Goal: Information Seeking & Learning: Learn about a topic

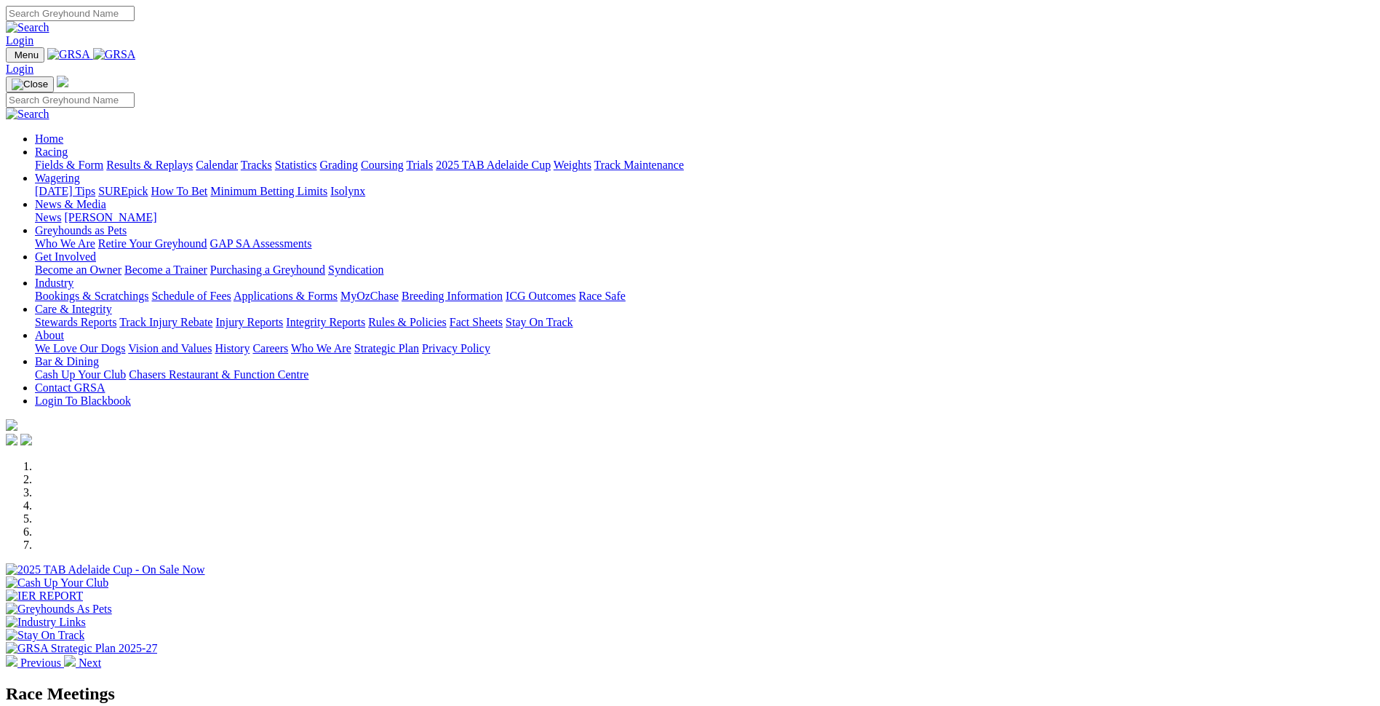
scroll to position [364, 0]
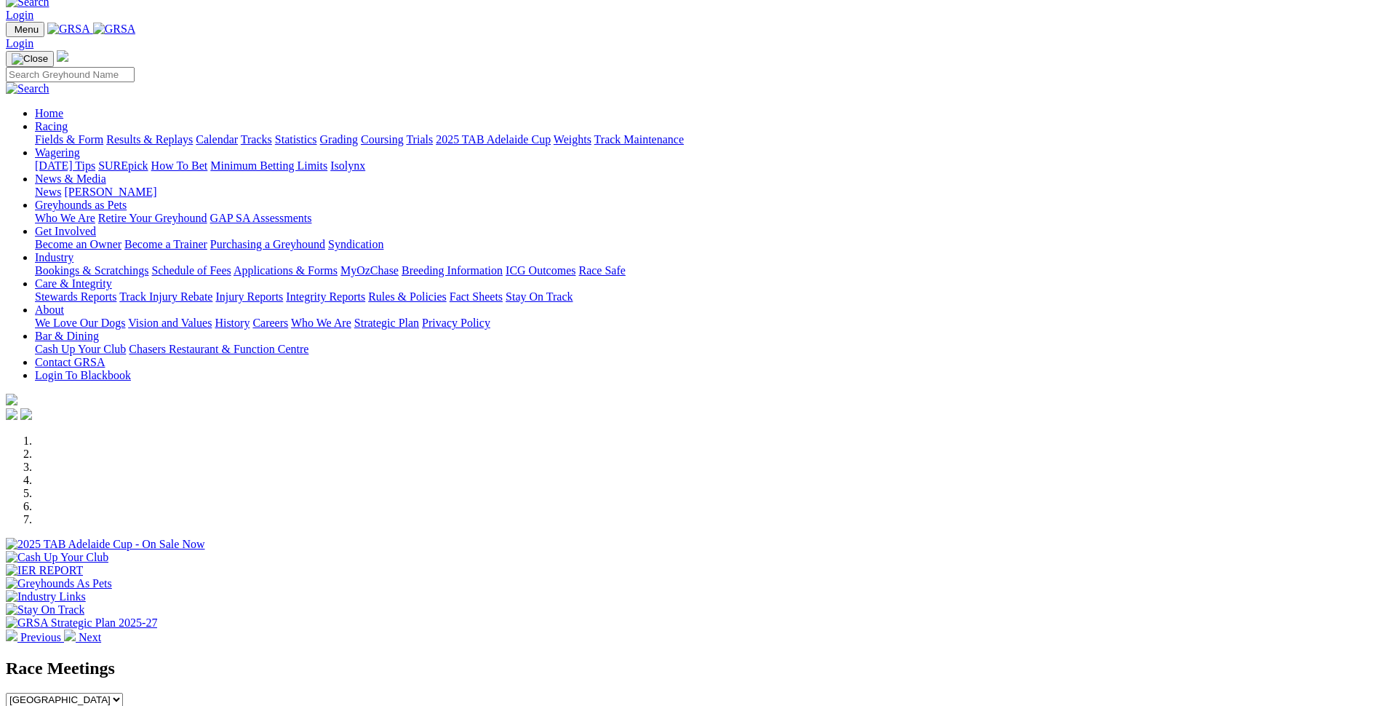
scroll to position [0, 0]
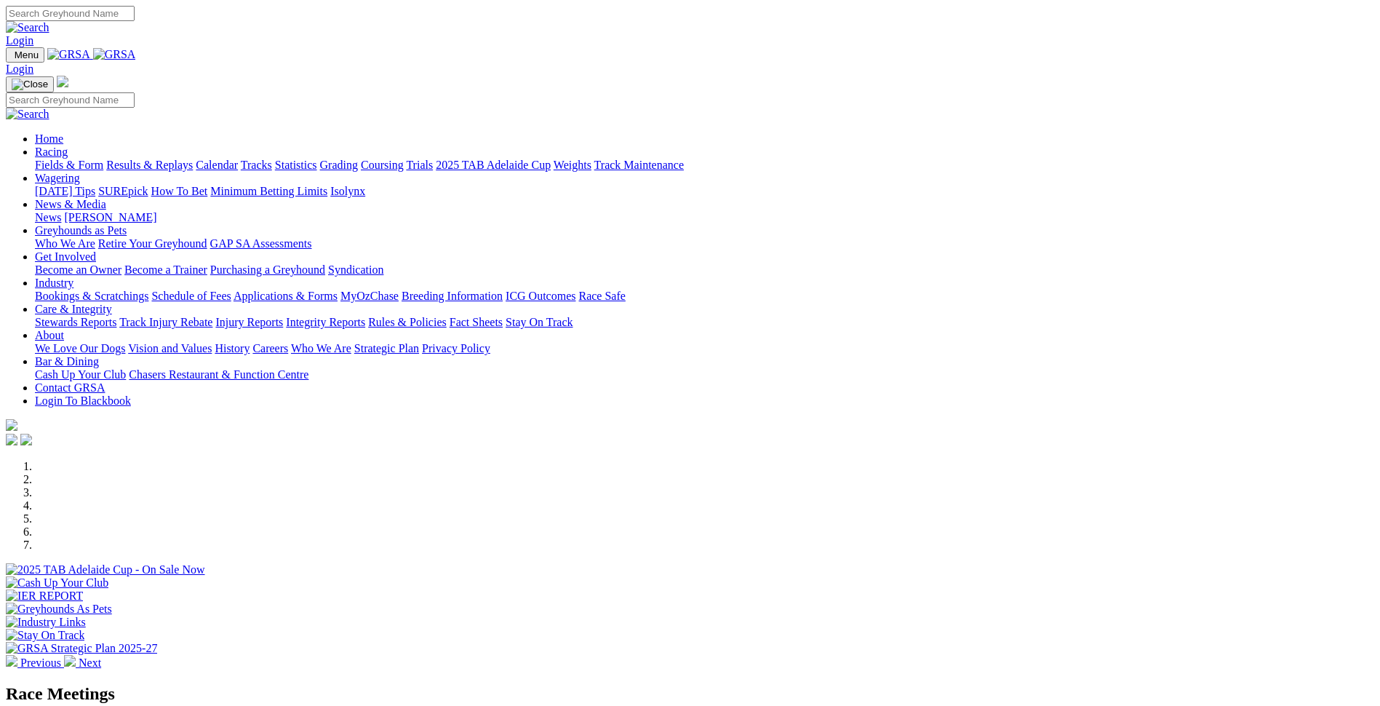
click at [365, 316] on link "Integrity Reports" at bounding box center [325, 322] width 79 height 12
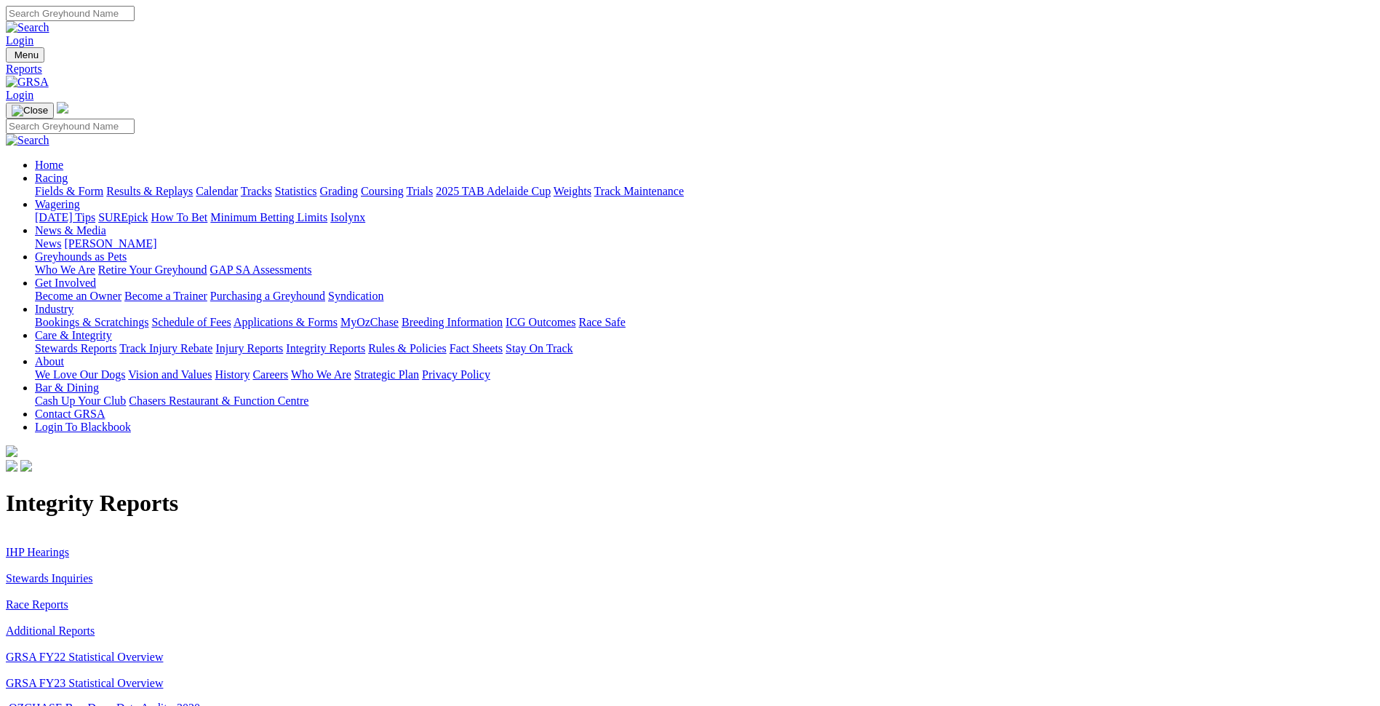
click at [93, 572] on link "Stewards Inquiries" at bounding box center [49, 578] width 87 height 12
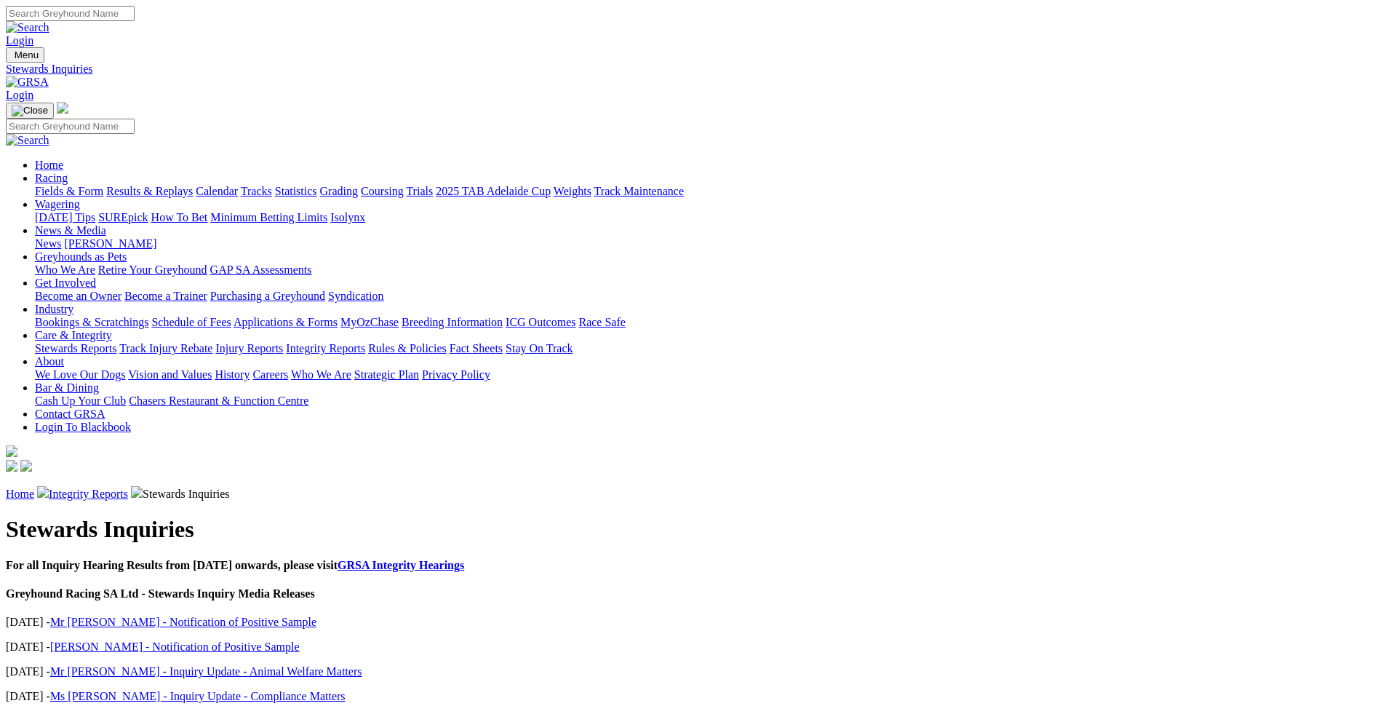
click at [128, 487] on link "Integrity Reports" at bounding box center [88, 493] width 79 height 12
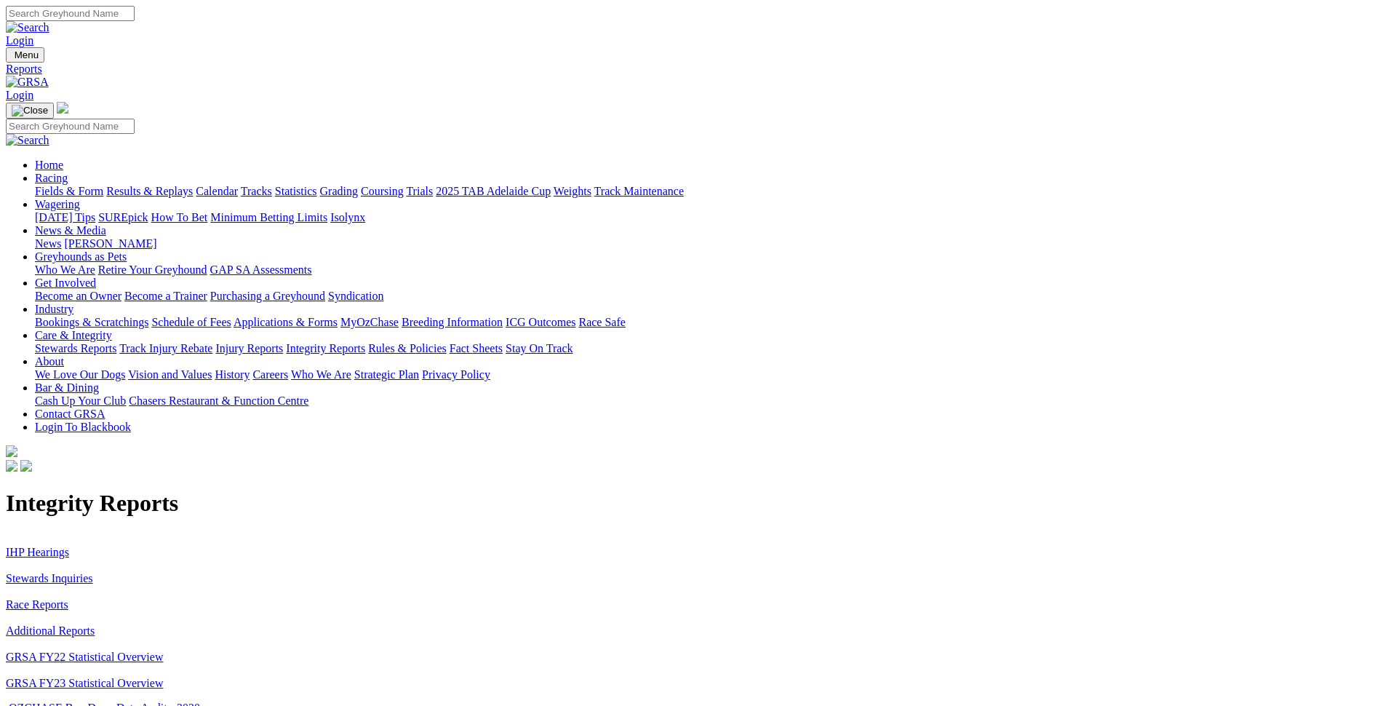
click at [69, 546] on link "IHP Hearings" at bounding box center [37, 552] width 63 height 12
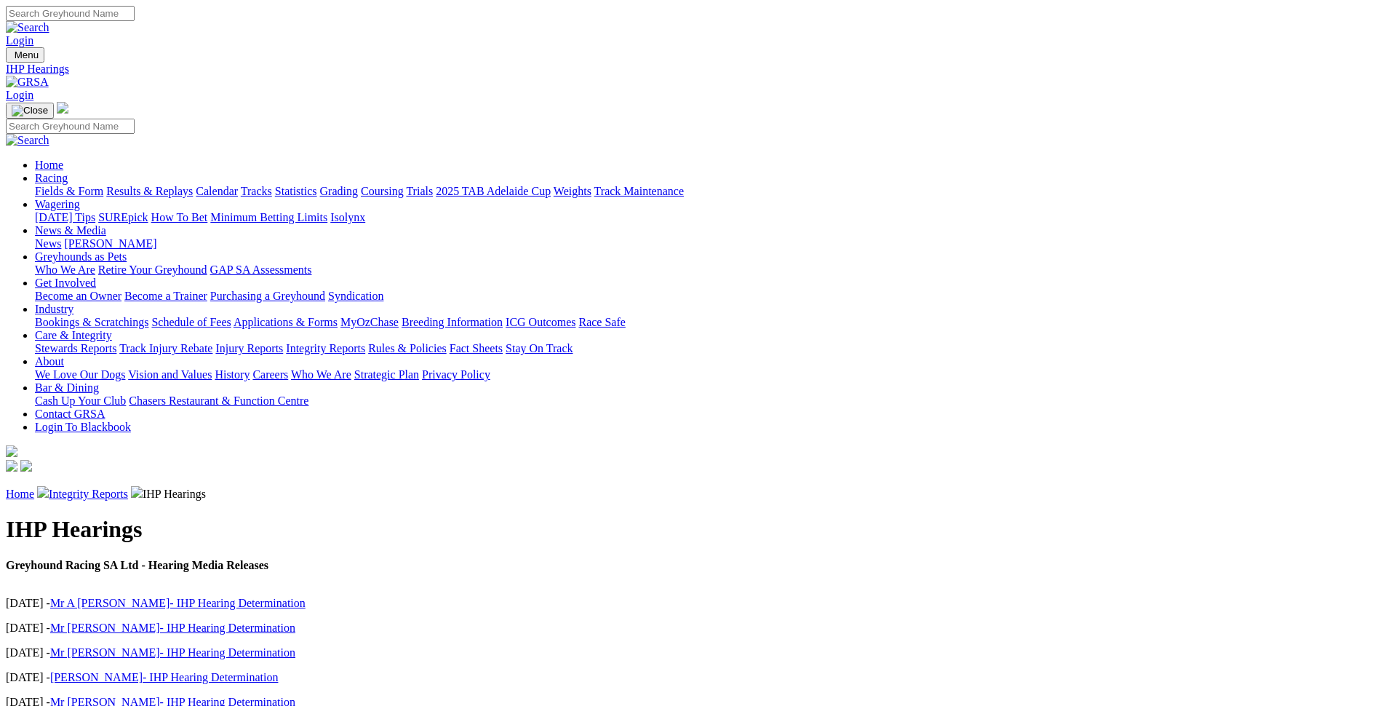
click at [61, 237] on link "News" at bounding box center [48, 243] width 26 height 12
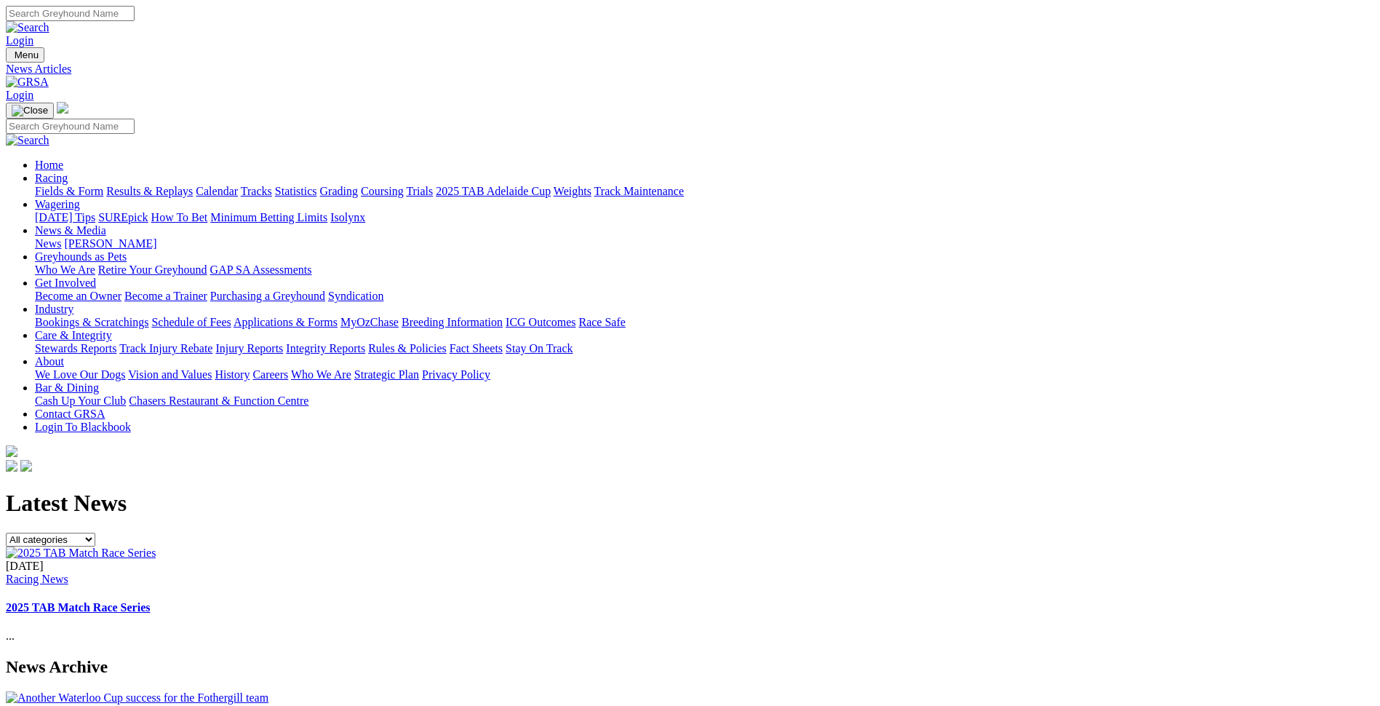
click at [156, 237] on link "[PERSON_NAME]" at bounding box center [110, 243] width 92 height 12
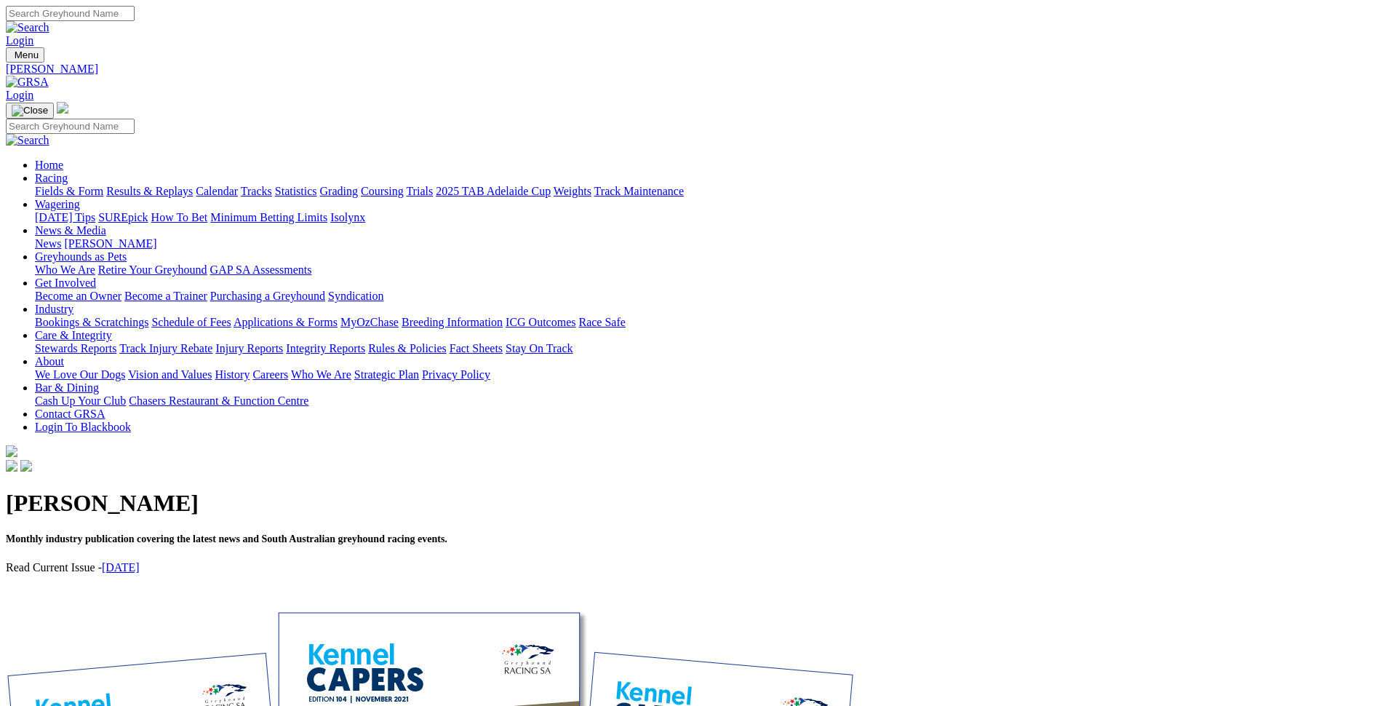
click at [238, 185] on link "Calendar" at bounding box center [217, 191] width 42 height 12
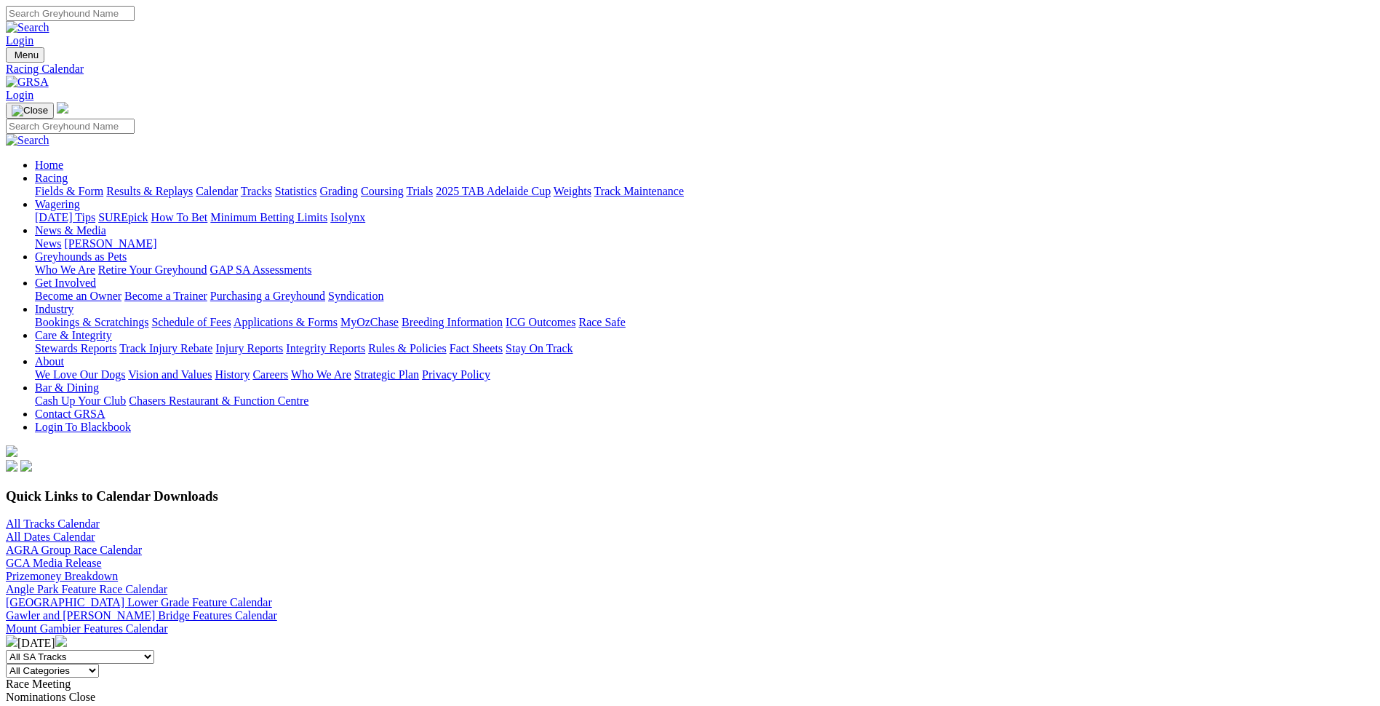
drag, startPoint x: 746, startPoint y: 354, endPoint x: 741, endPoint y: 363, distance: 10.7
click at [67, 635] on img at bounding box center [61, 641] width 12 height 12
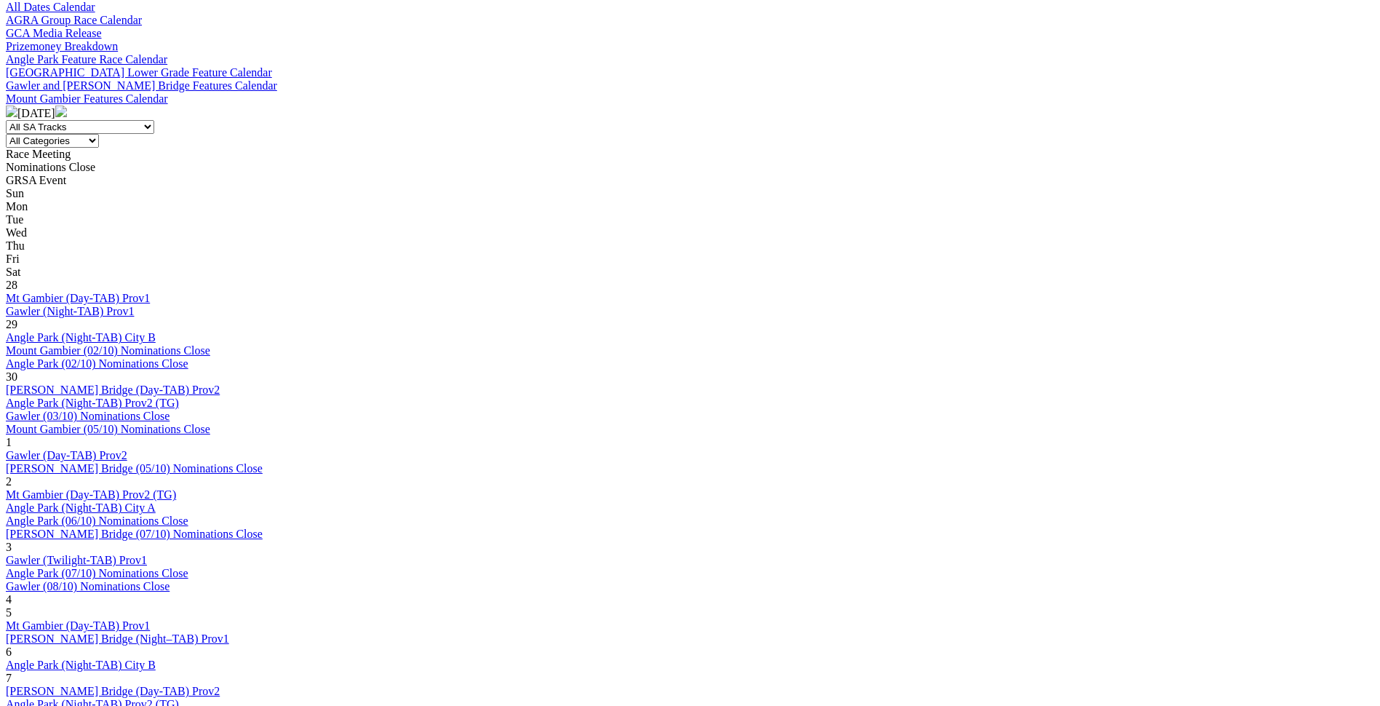
scroll to position [582, 0]
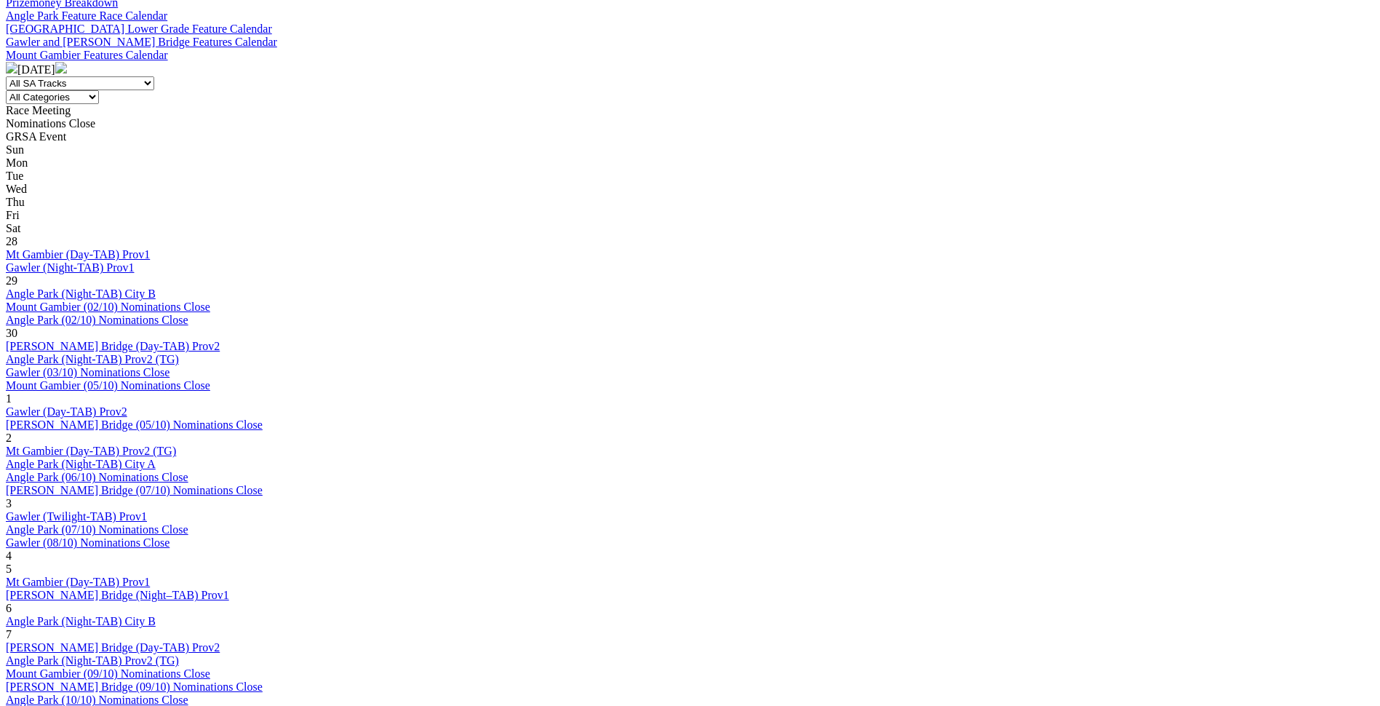
scroll to position [582, 0]
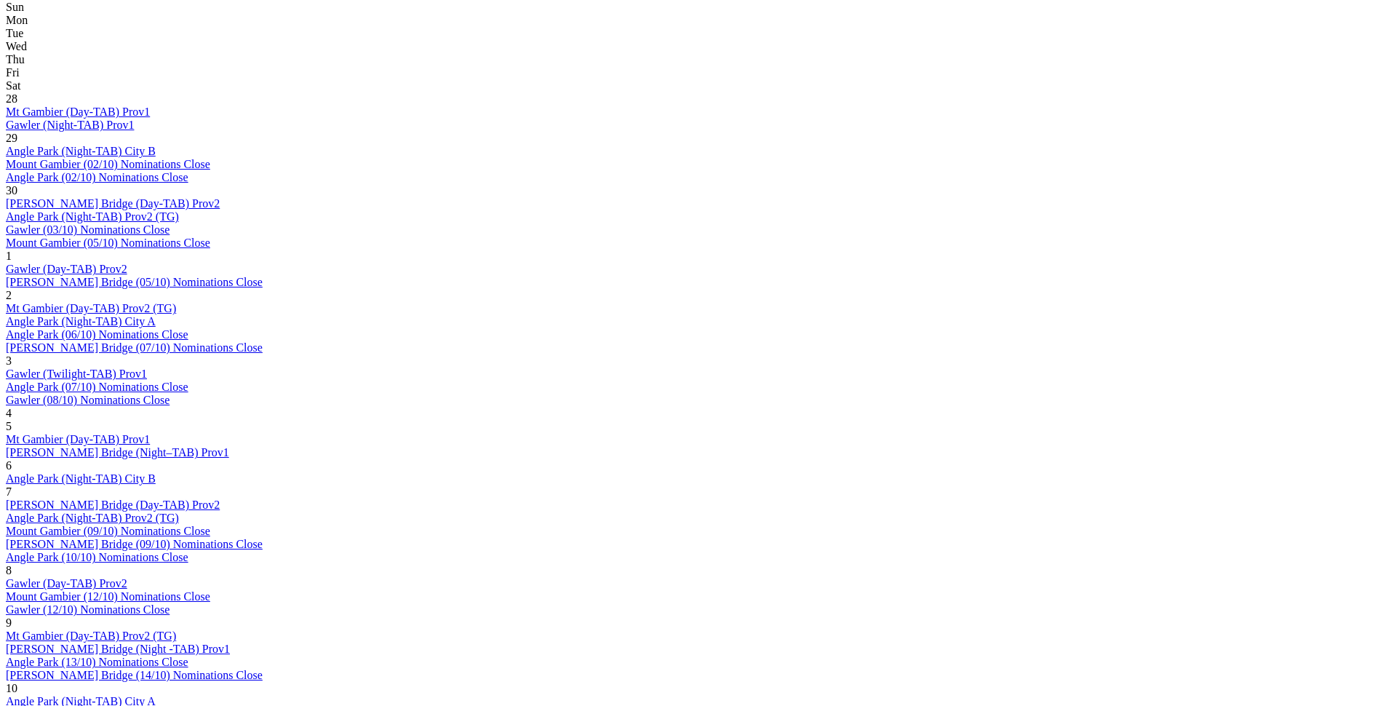
scroll to position [727, 0]
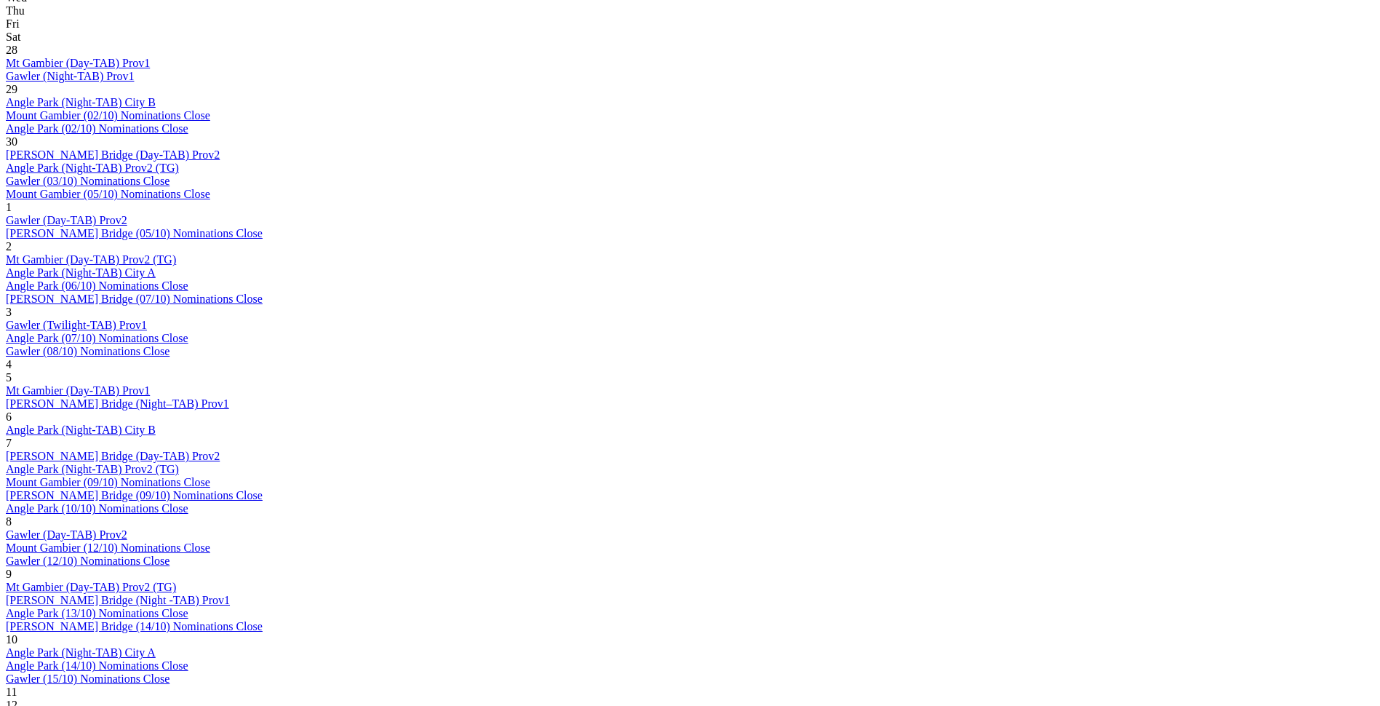
scroll to position [800, 0]
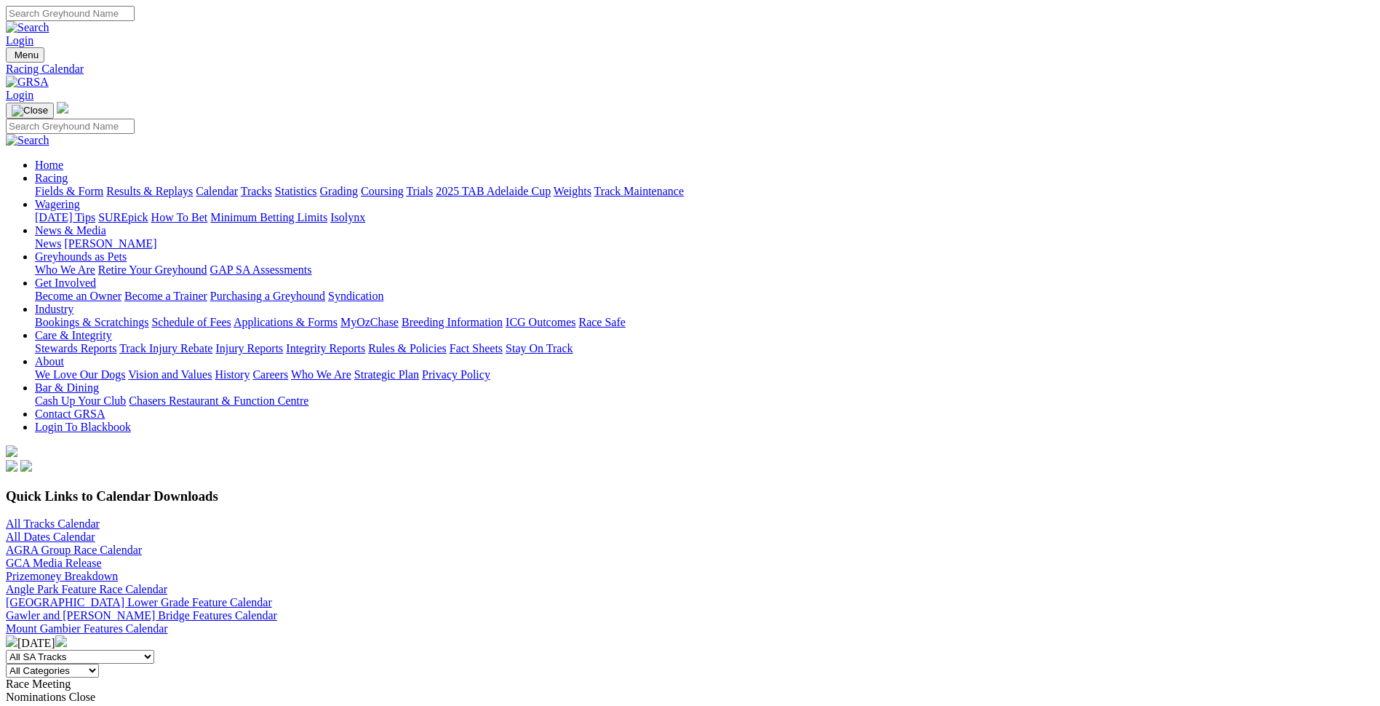
click at [193, 185] on link "Results & Replays" at bounding box center [149, 191] width 87 height 12
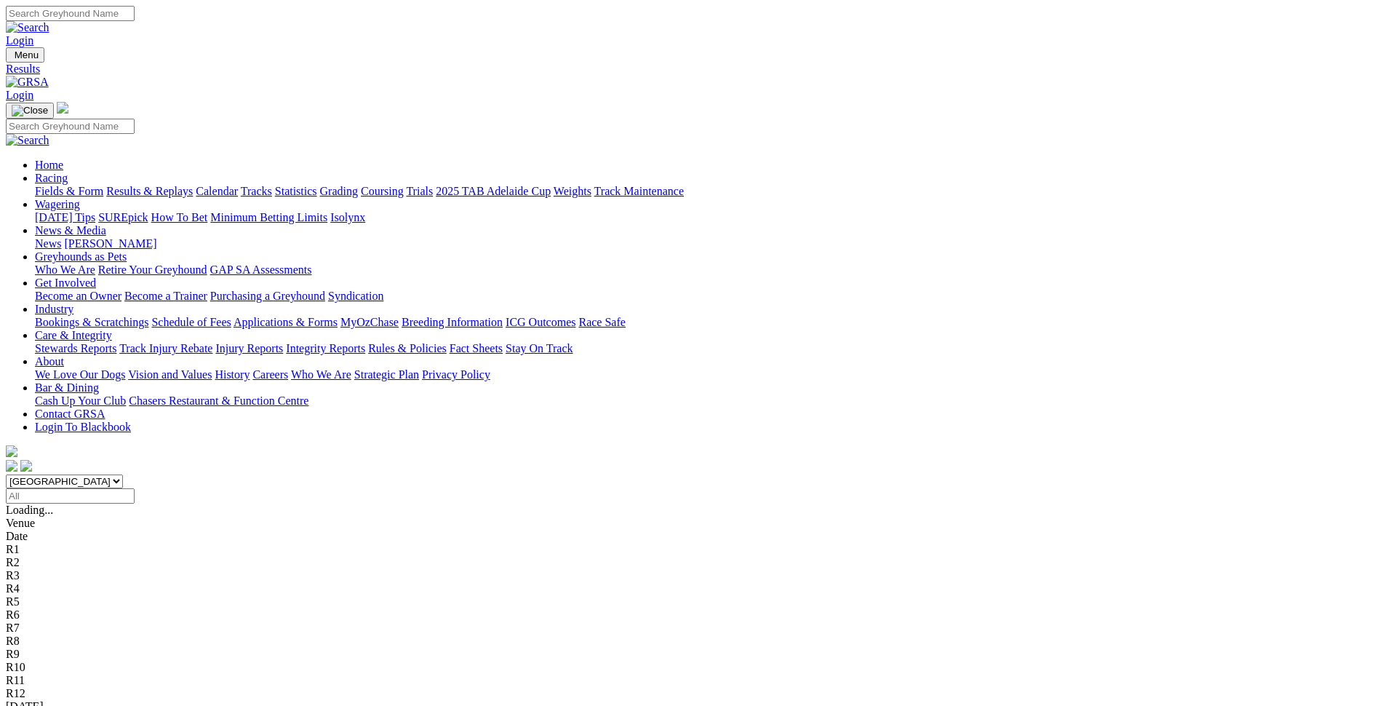
click at [135, 488] on input "Select date" at bounding box center [70, 495] width 129 height 15
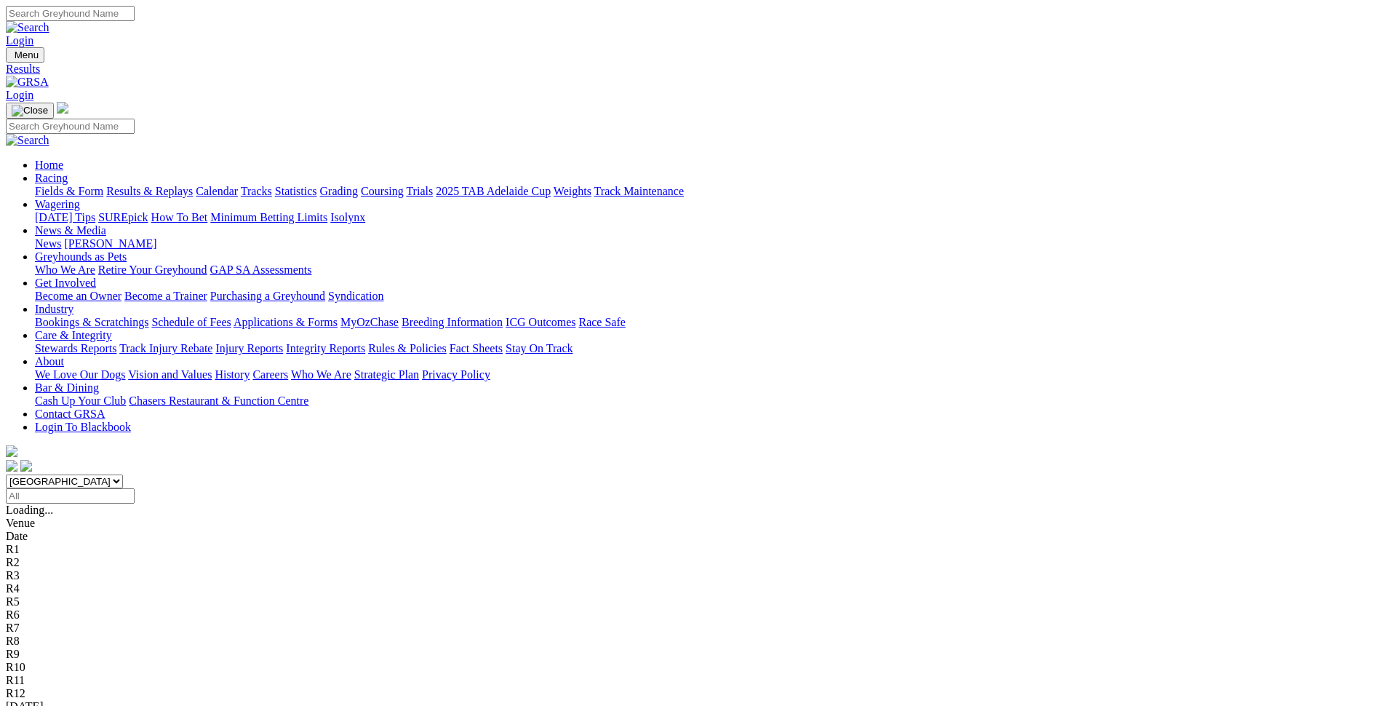
type input "Friday, 4 Oct 2024"
click at [40, 705] on link "Gawler" at bounding box center [23, 719] width 34 height 12
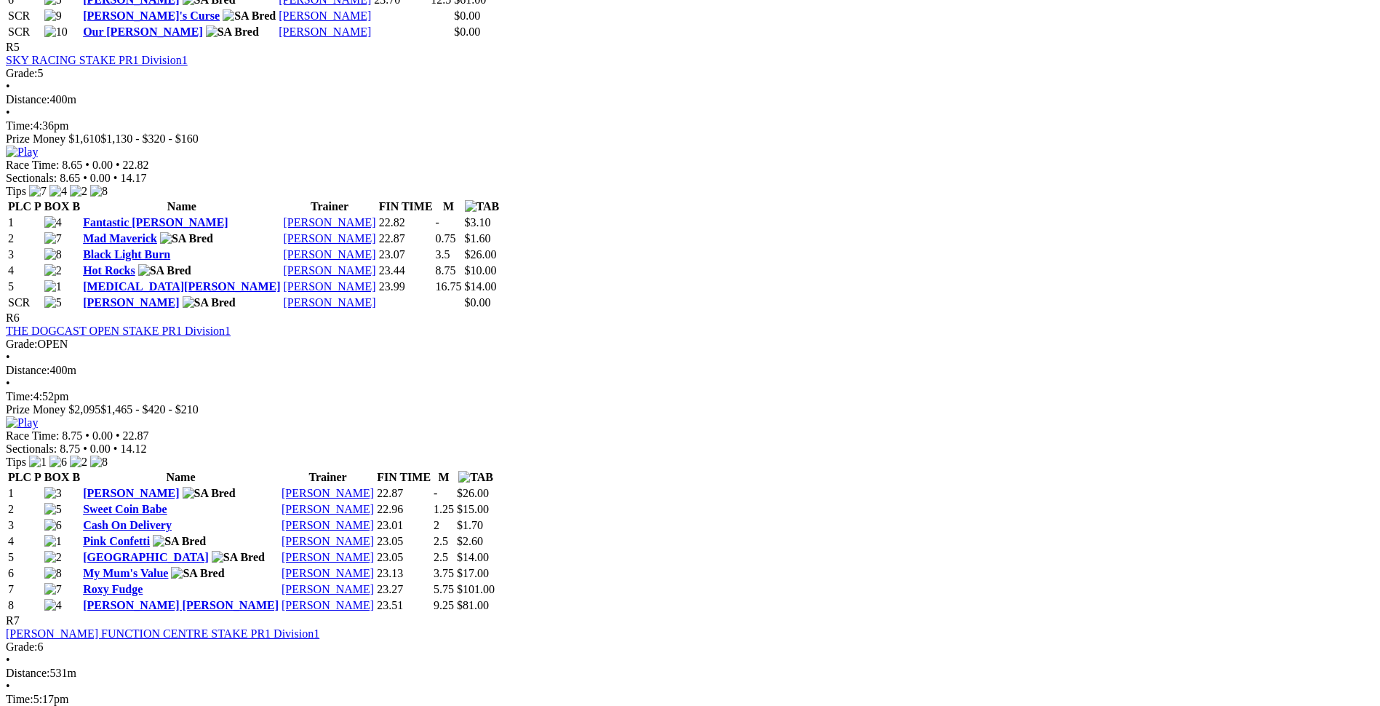
scroll to position [1819, 0]
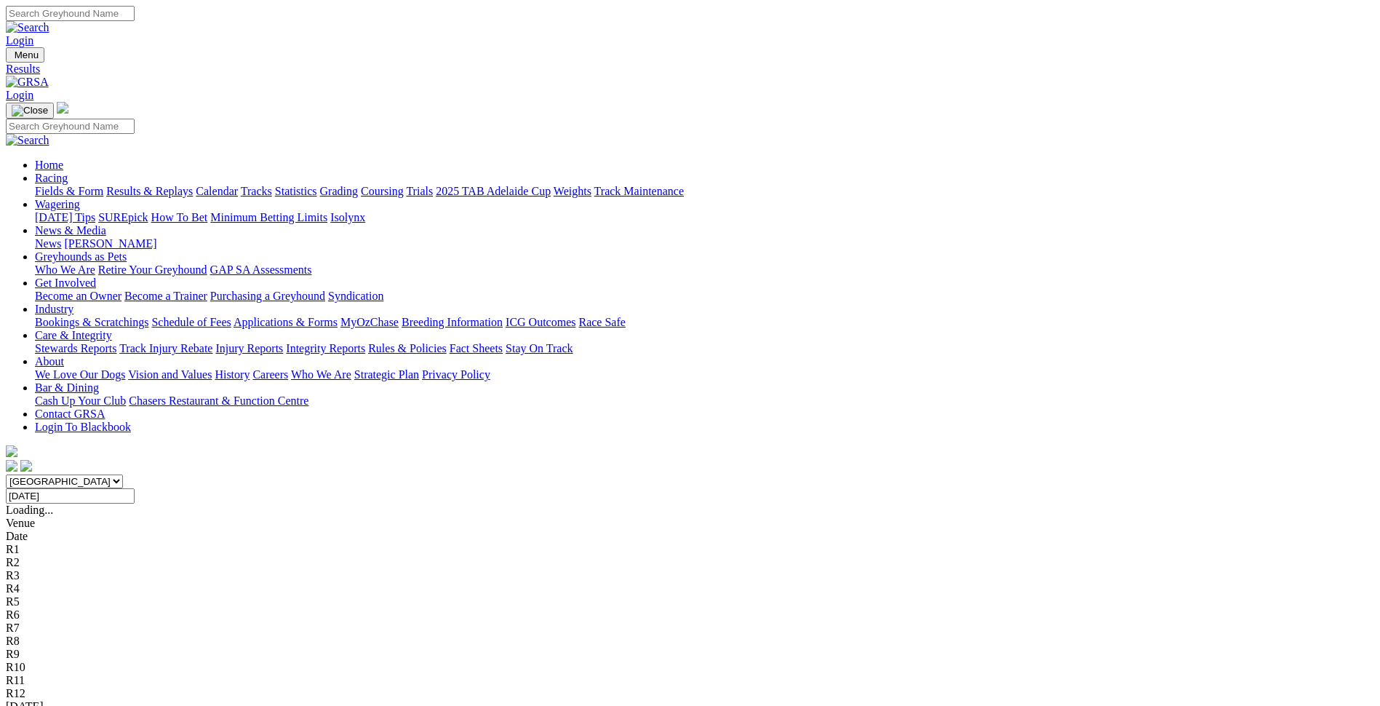
click at [135, 488] on input "[DATE]" at bounding box center [70, 495] width 129 height 15
click at [135, 488] on input "Thursday, 17 Oct 2024" at bounding box center [70, 495] width 129 height 15
click at [135, 488] on input "Friday, 18 Oct 2024" at bounding box center [70, 495] width 129 height 15
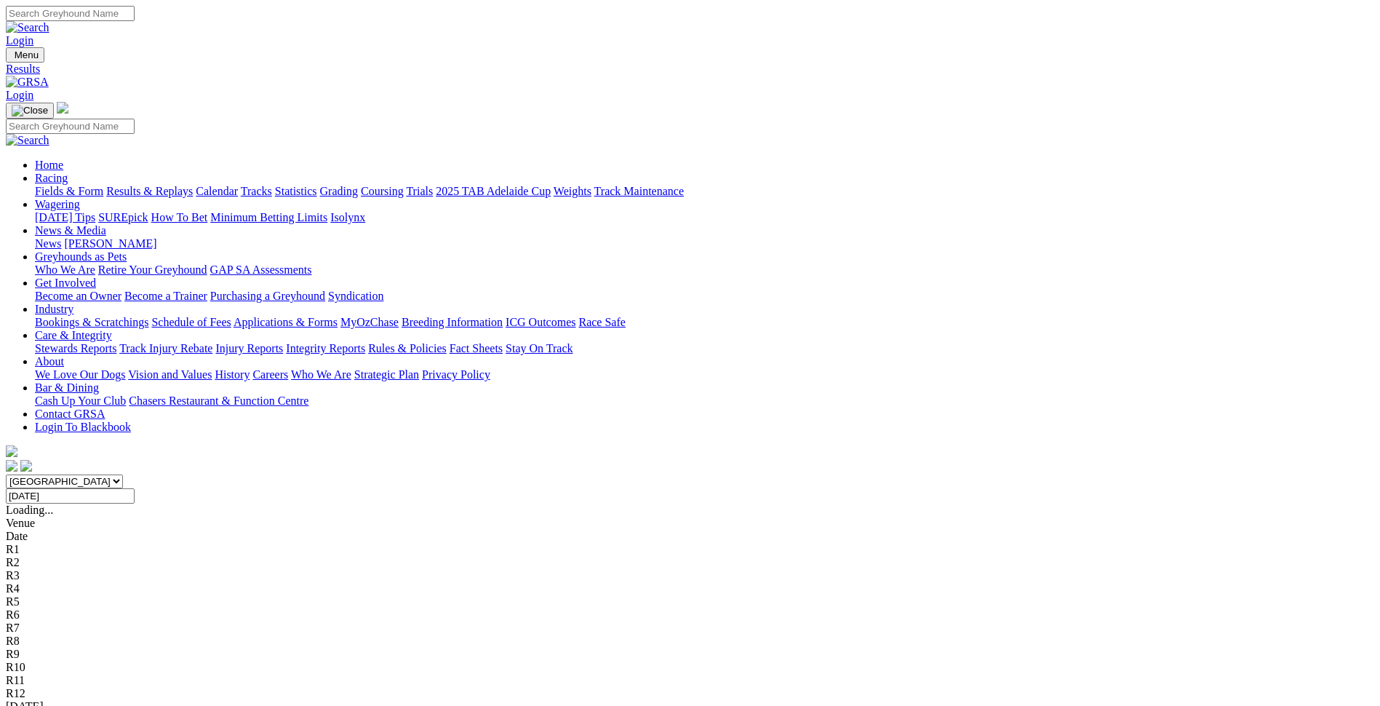
type input "[DATE]"
click at [133, 705] on link "[PERSON_NAME] Bridge" at bounding box center [69, 719] width 127 height 12
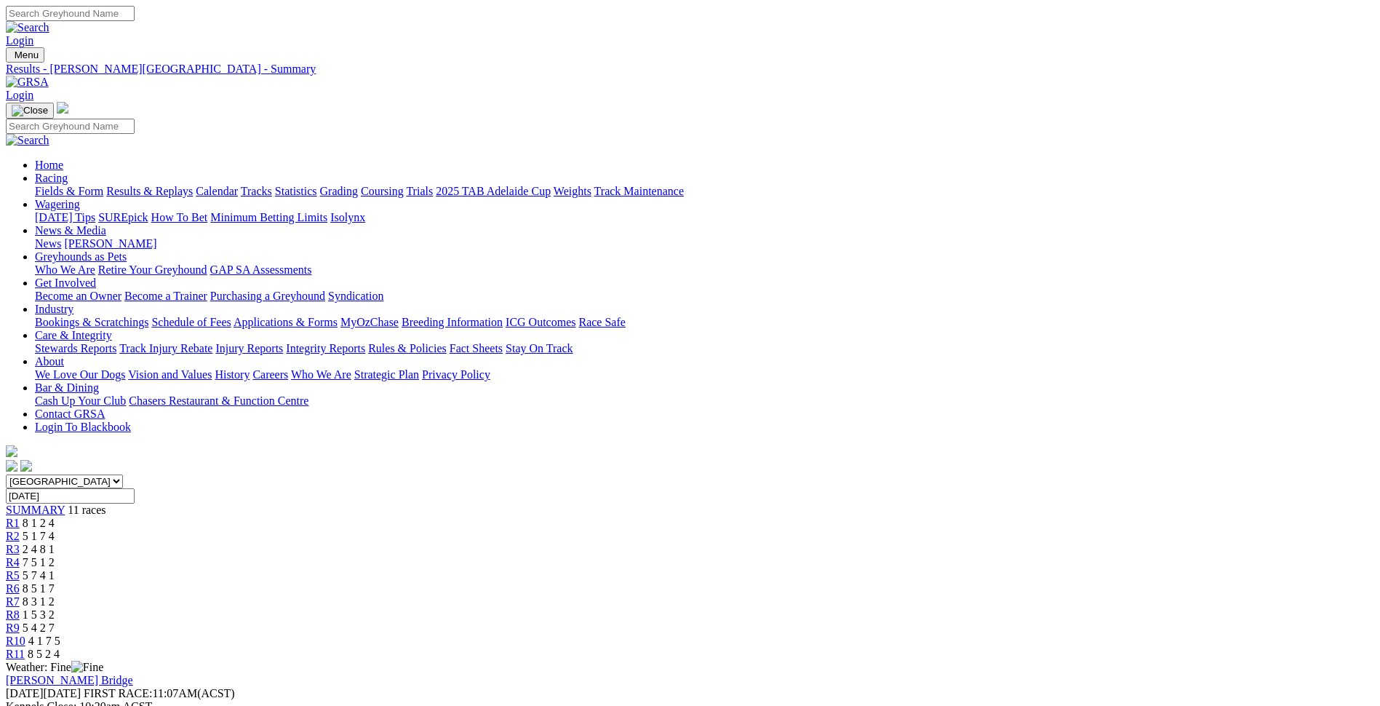
click at [135, 488] on input "[DATE]" at bounding box center [70, 495] width 129 height 15
type input "[DATE]"
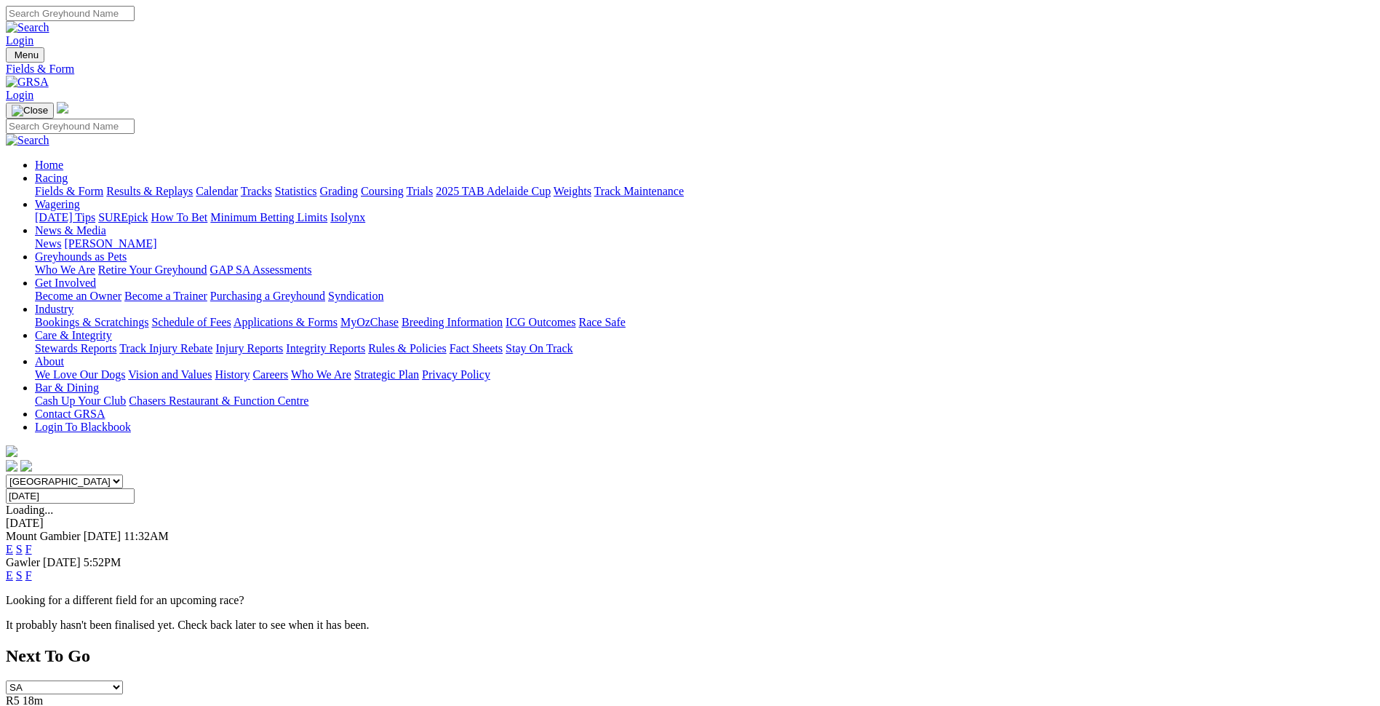
click at [32, 569] on link "F" at bounding box center [28, 575] width 7 height 12
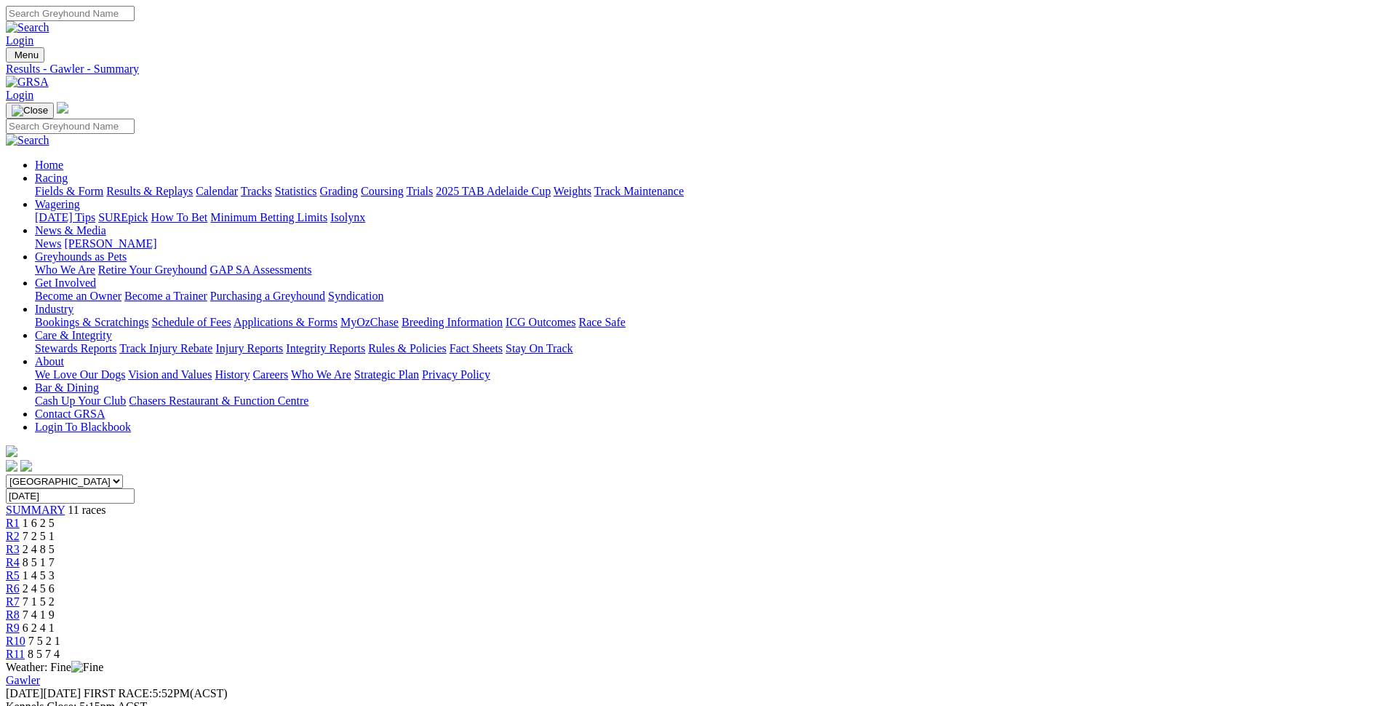
click at [135, 488] on input "Sunday, 27 Oct 2024" at bounding box center [70, 495] width 129 height 15
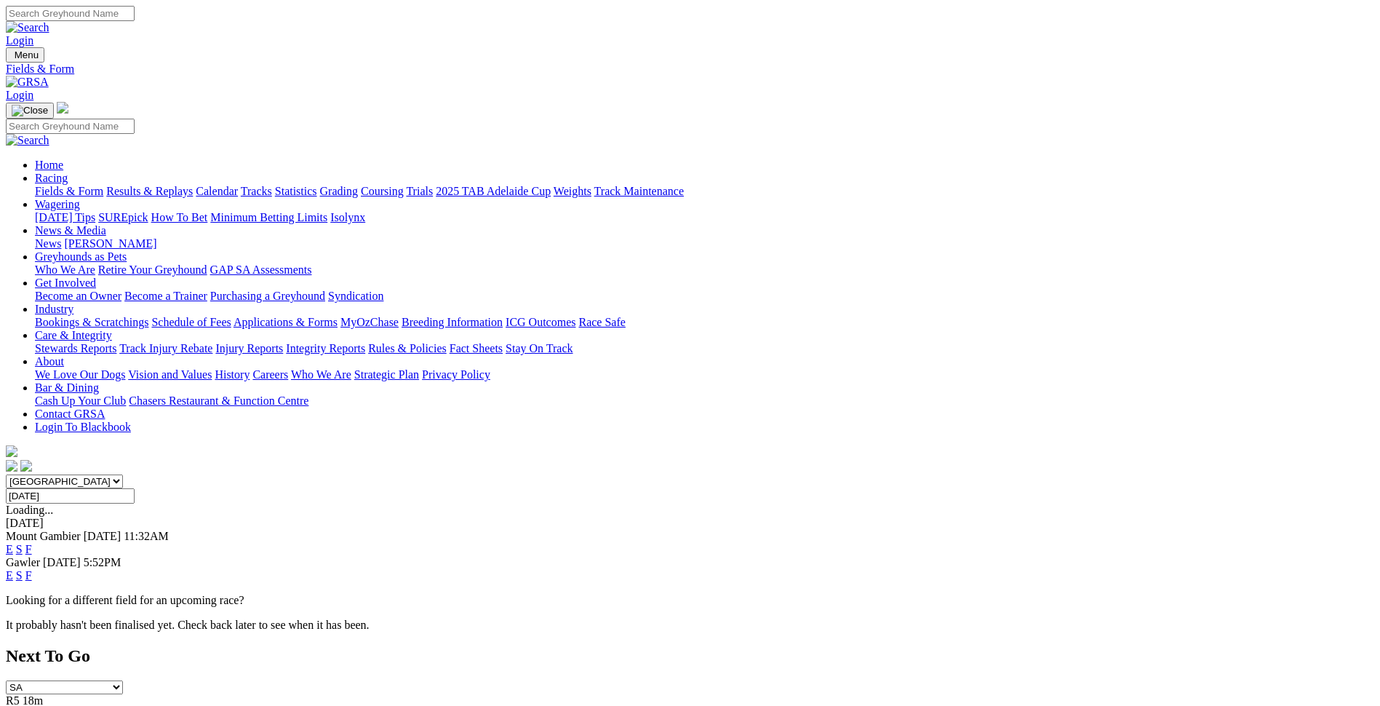
click at [32, 569] on link "F" at bounding box center [28, 575] width 7 height 12
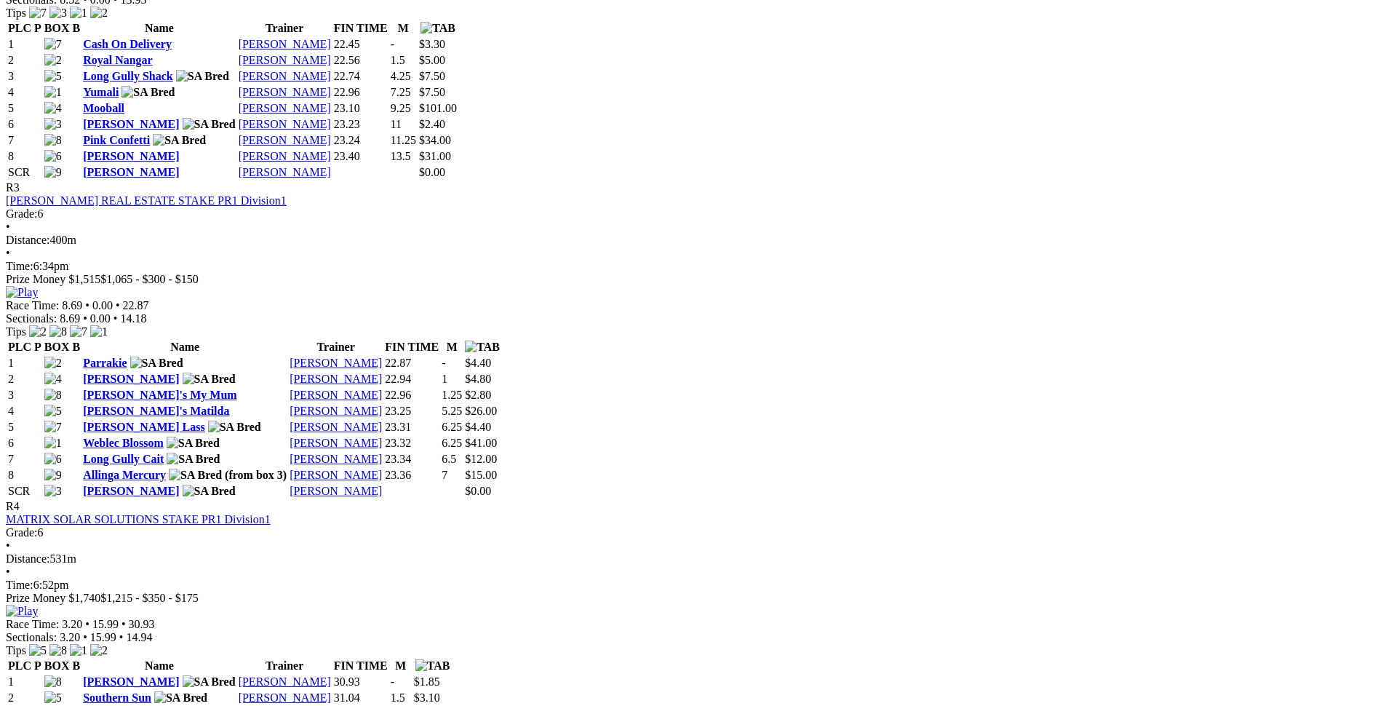
scroll to position [1237, 0]
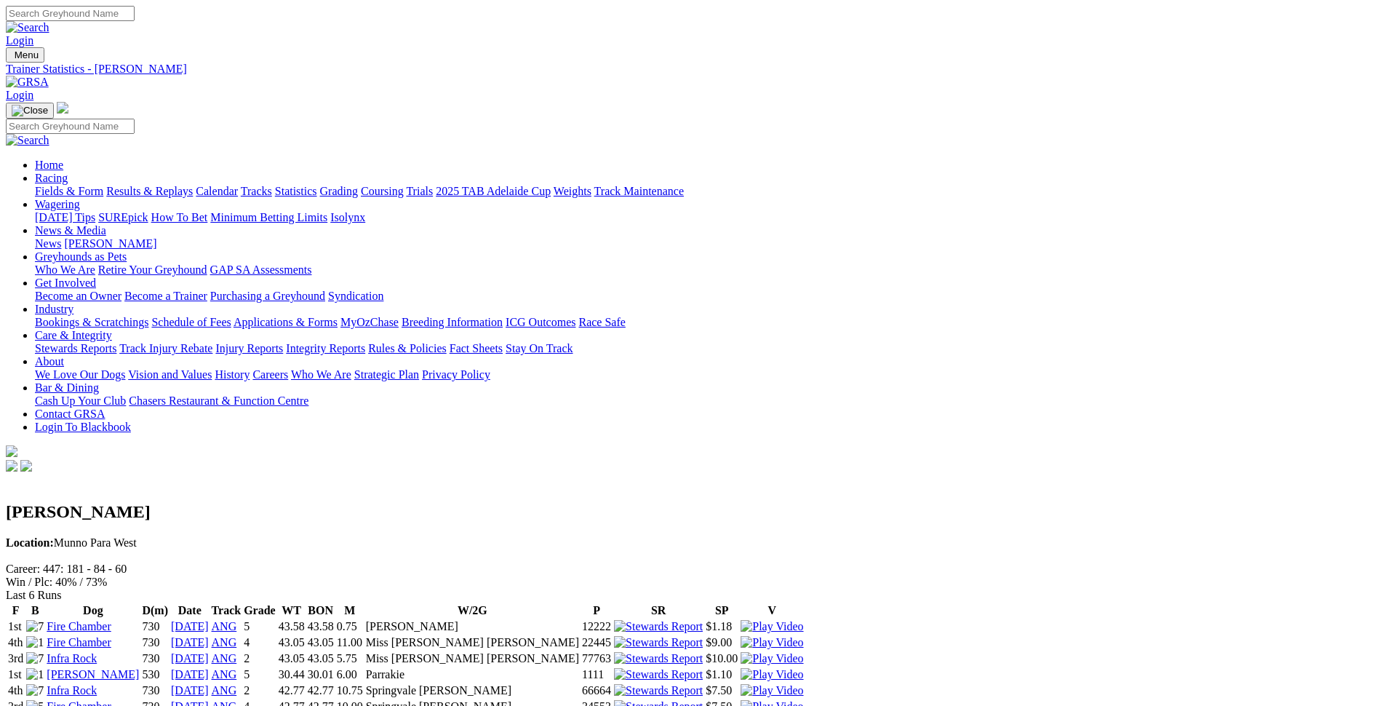
click at [317, 185] on link "Statistics" at bounding box center [296, 191] width 42 height 12
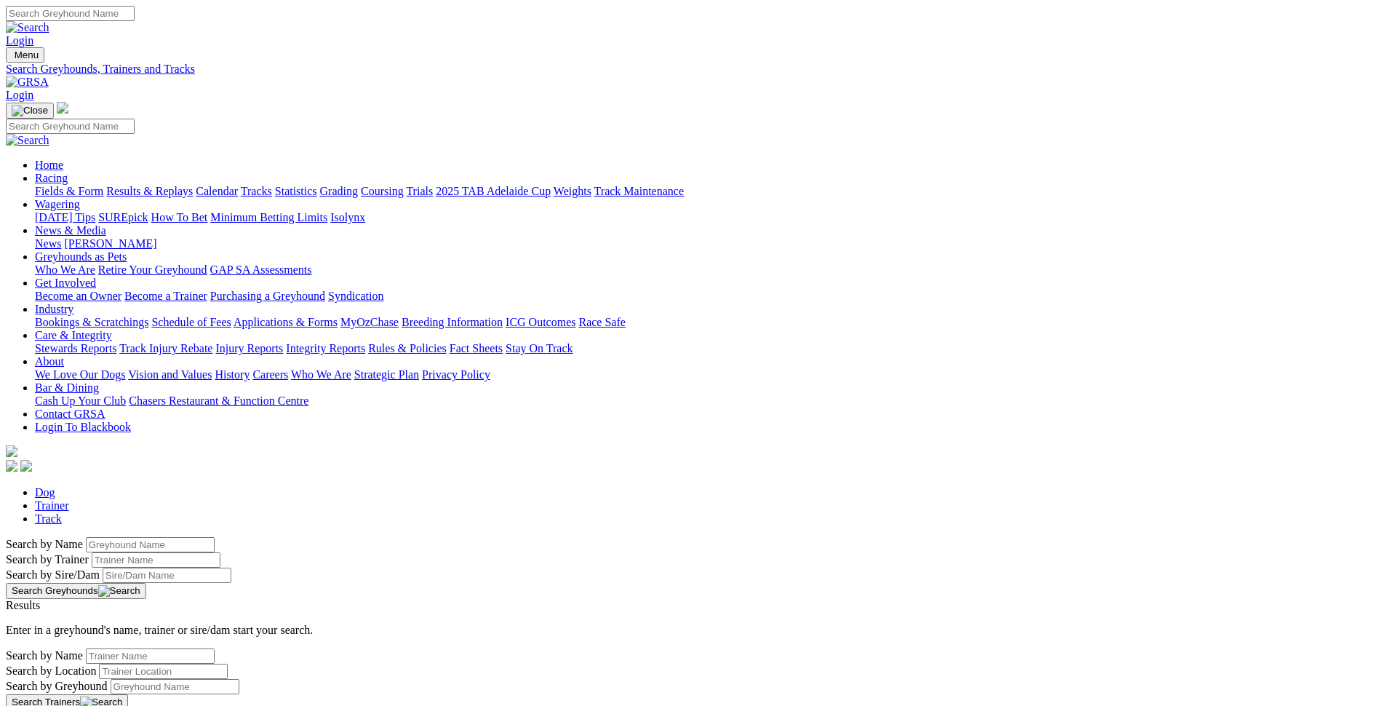
click at [220, 552] on input "Search by Trainer name" at bounding box center [156, 559] width 129 height 15
type input "tim aloisi"
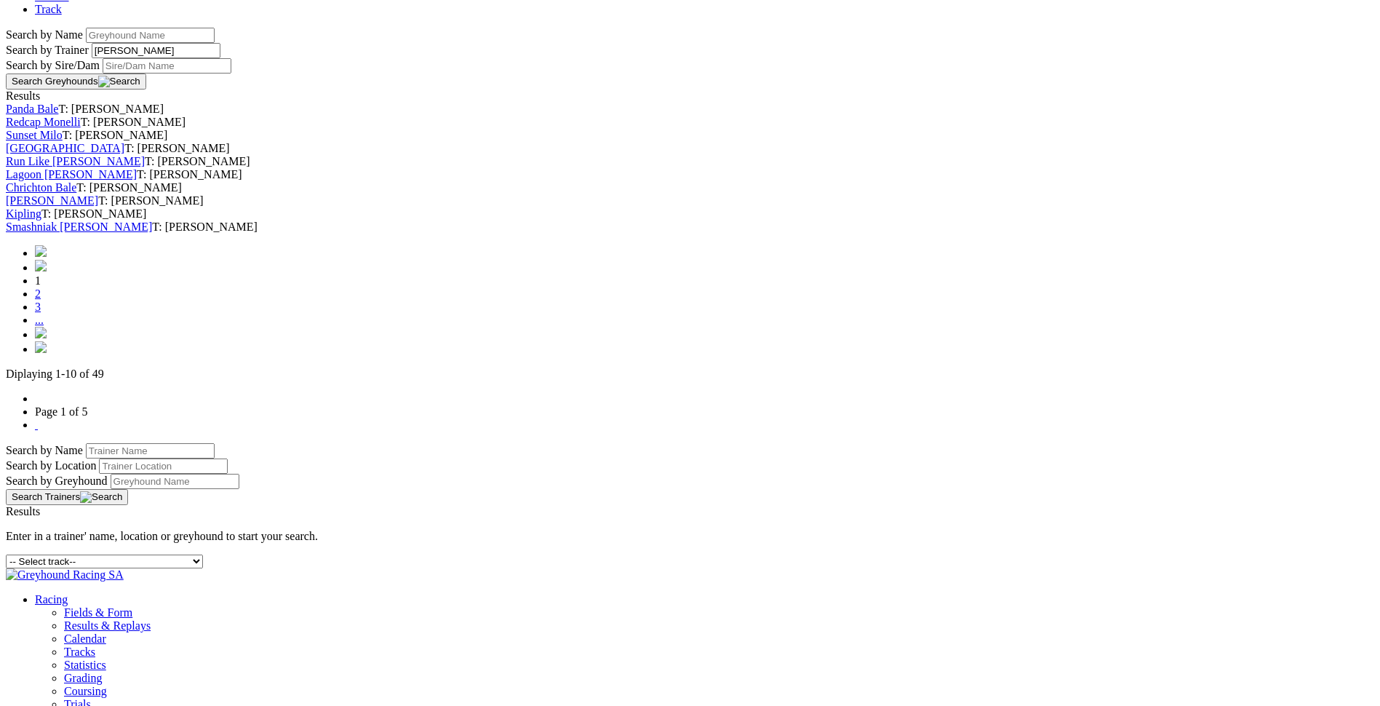
scroll to position [436, 0]
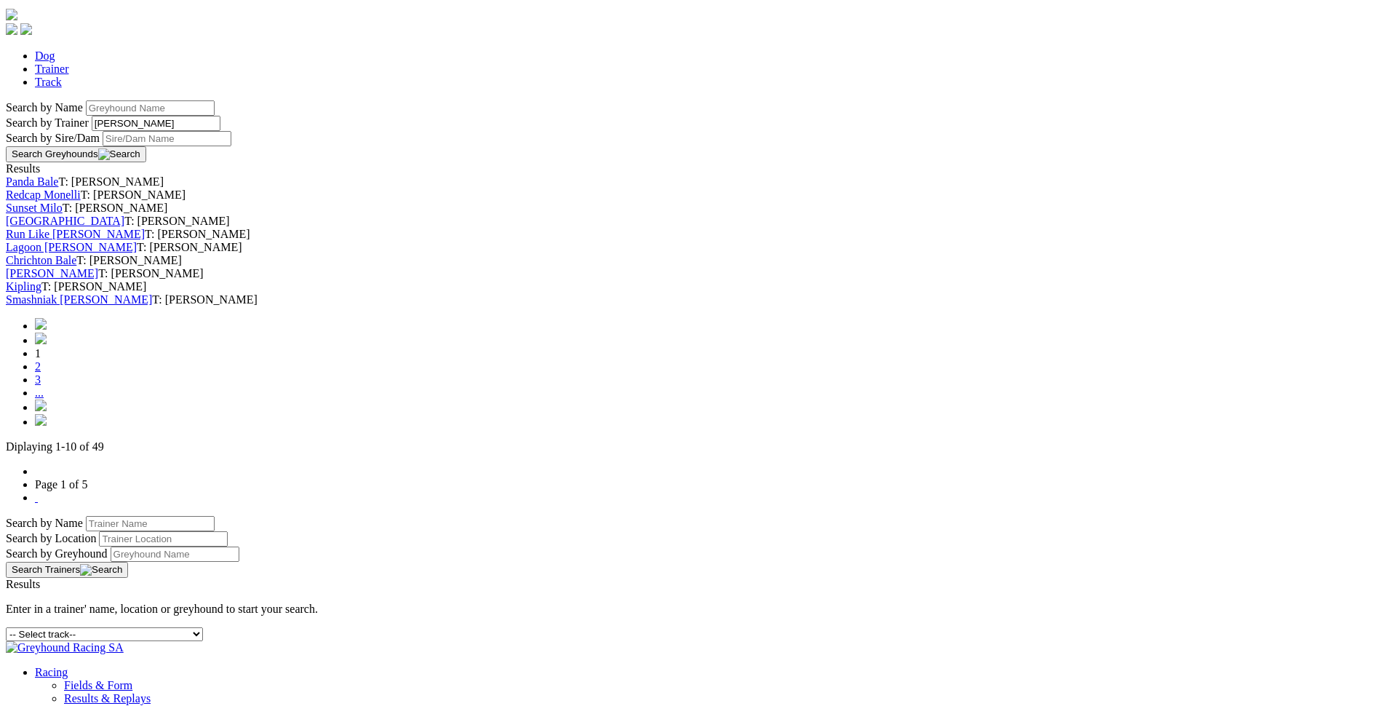
click at [98, 279] on link "[PERSON_NAME]" at bounding box center [52, 273] width 92 height 12
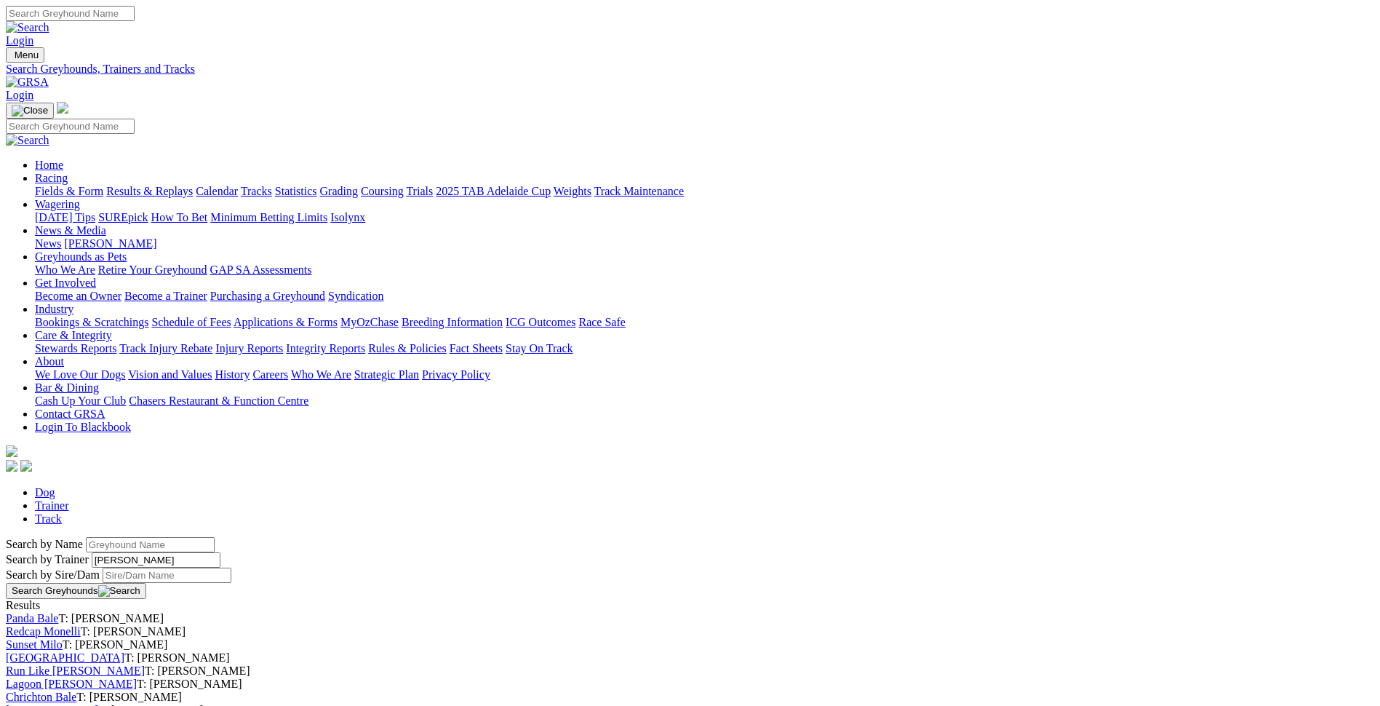
drag, startPoint x: 218, startPoint y: 290, endPoint x: 191, endPoint y: 287, distance: 27.1
type input "jack trengove"
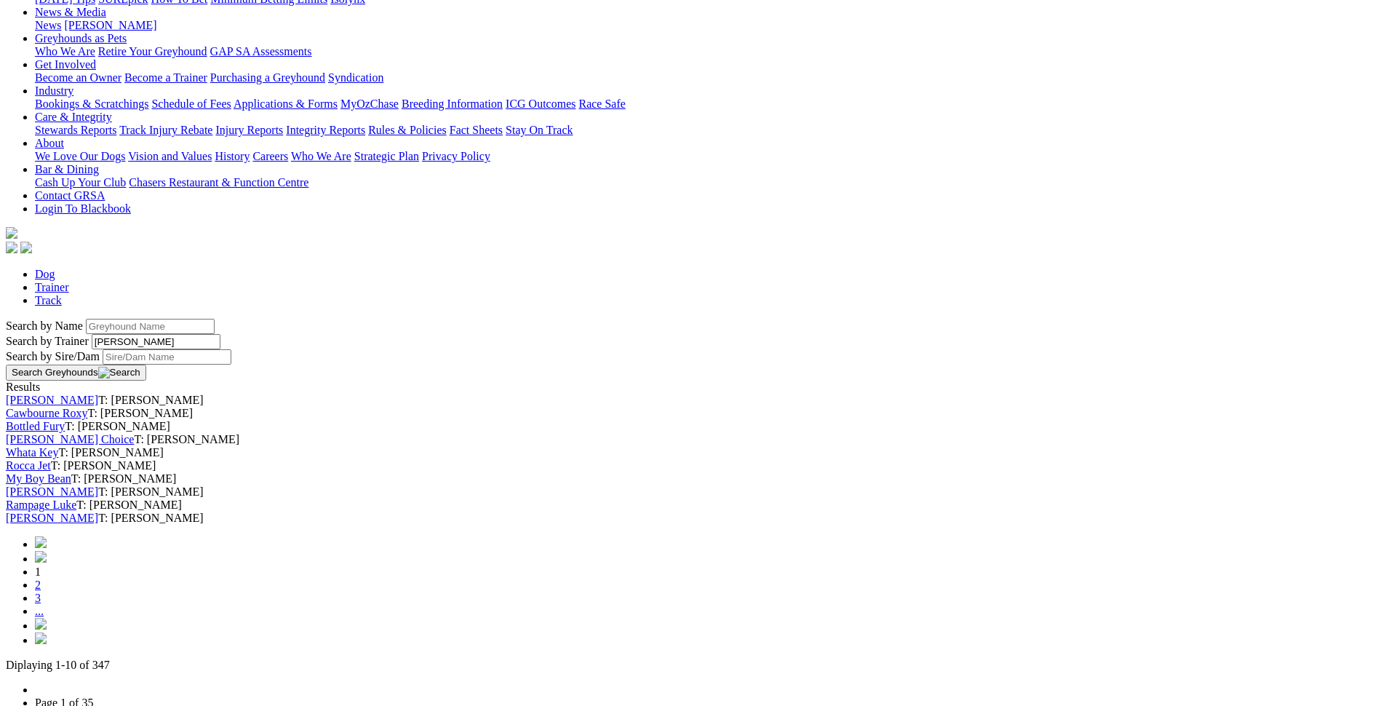
scroll to position [291, 0]
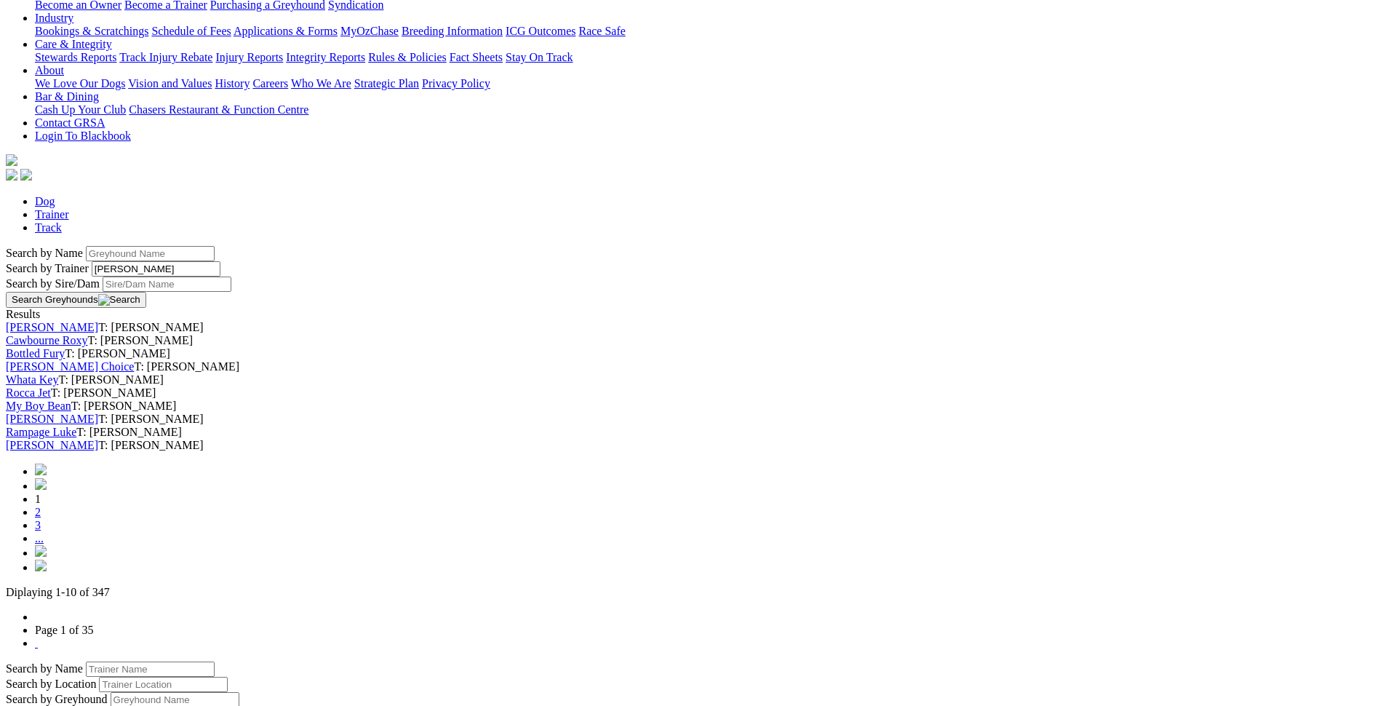
click at [58, 386] on link "Whata Key" at bounding box center [32, 379] width 52 height 12
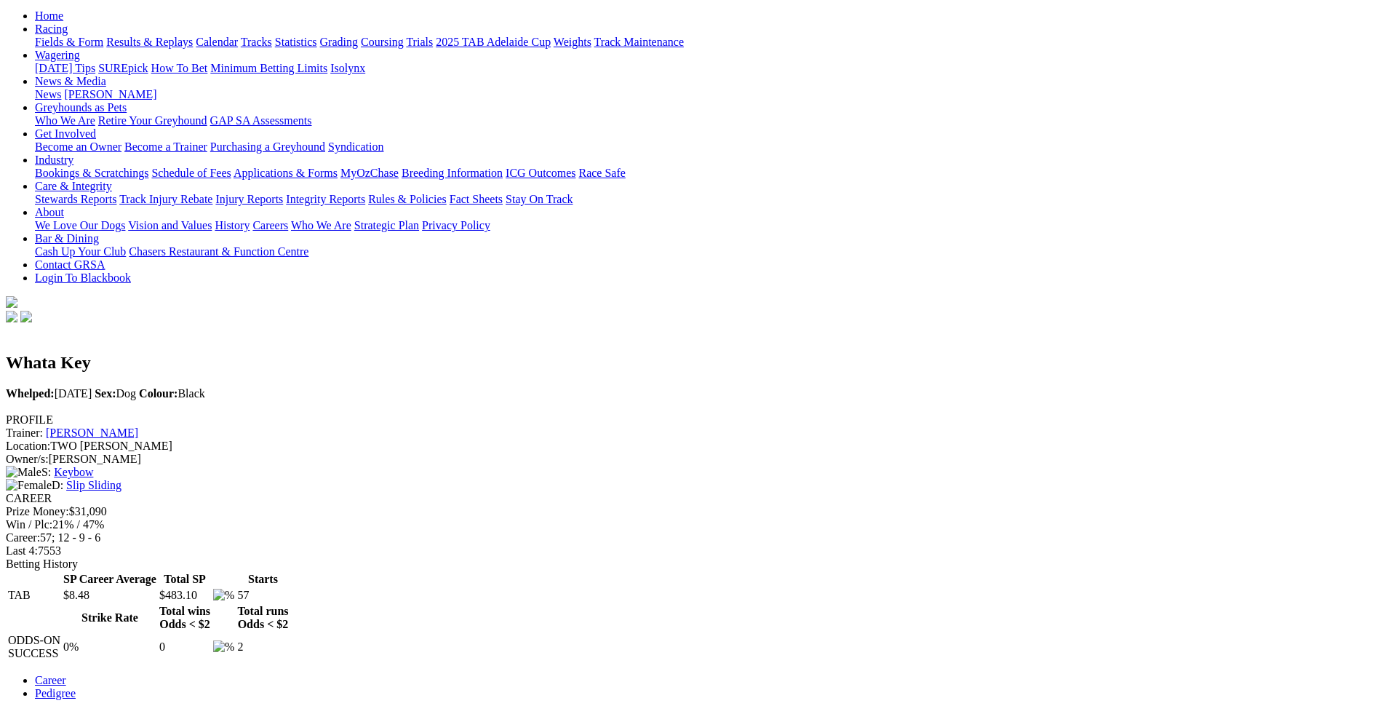
scroll to position [145, 0]
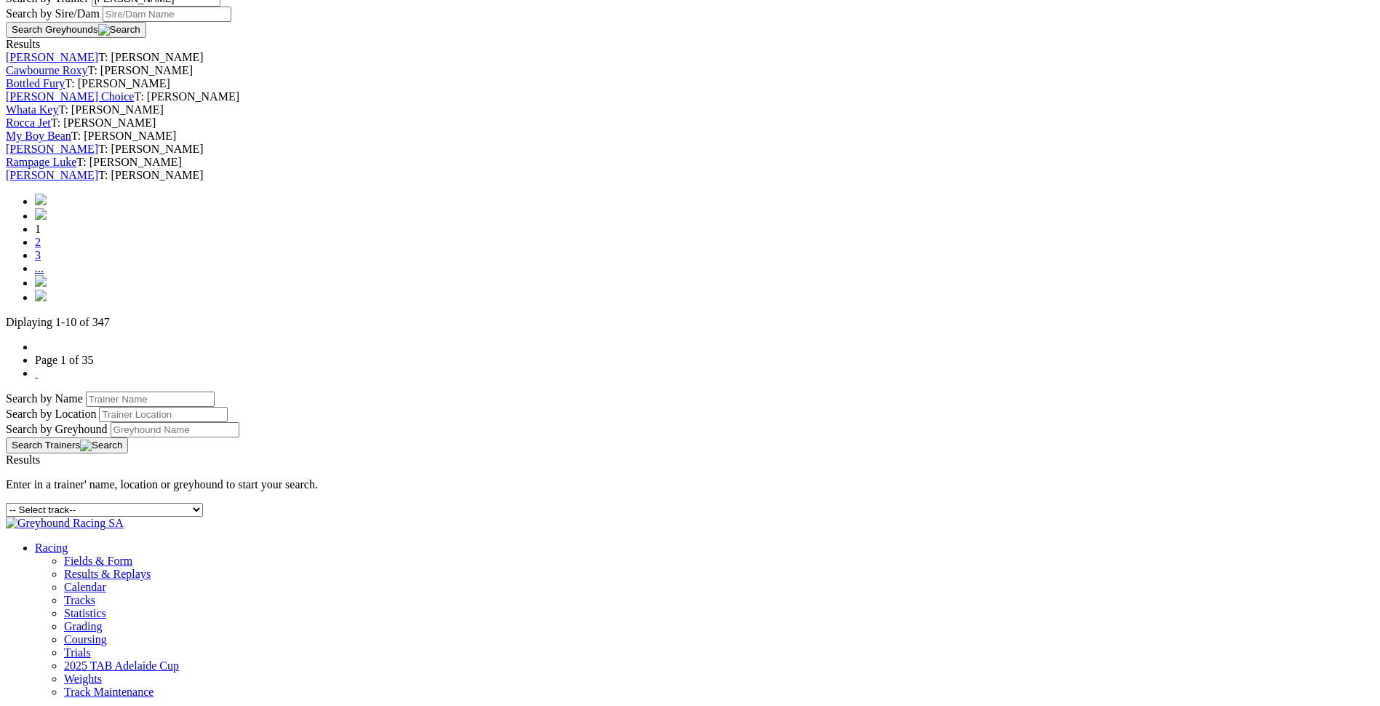
scroll to position [582, 0]
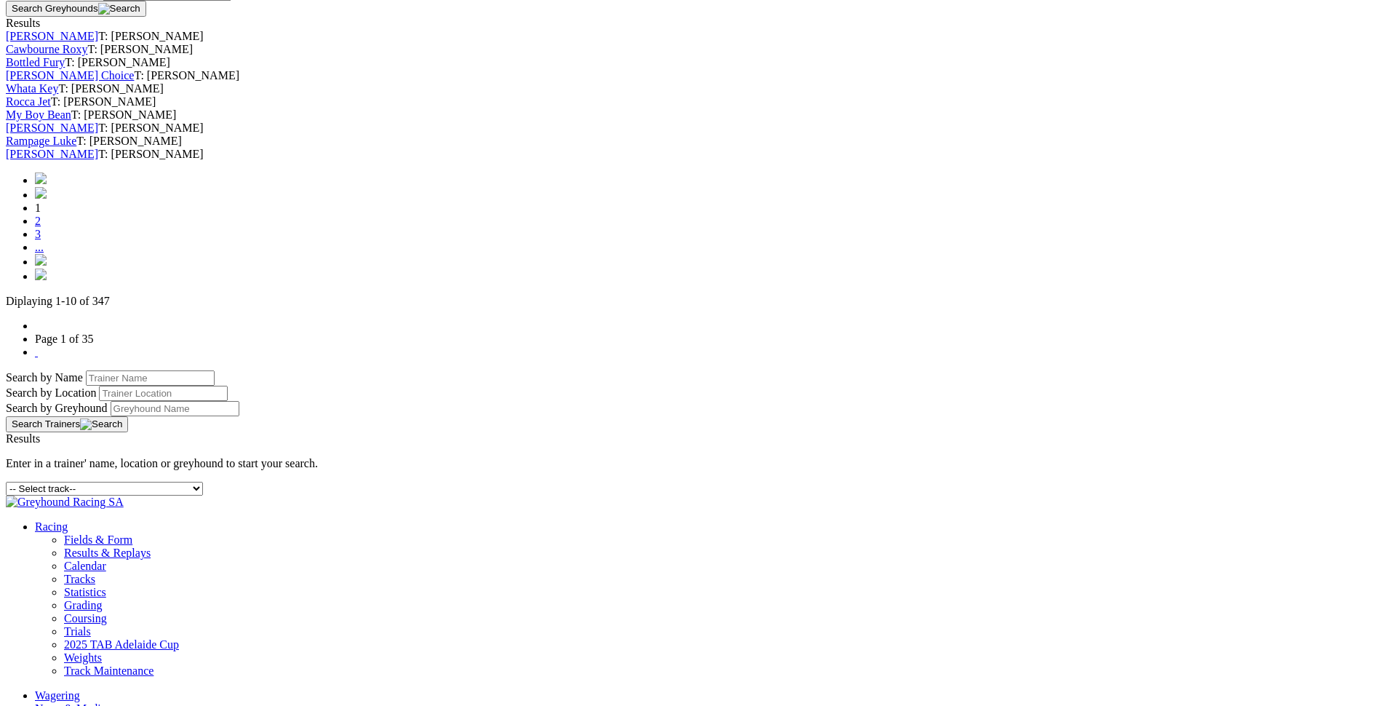
click at [41, 227] on link "2" at bounding box center [38, 221] width 6 height 12
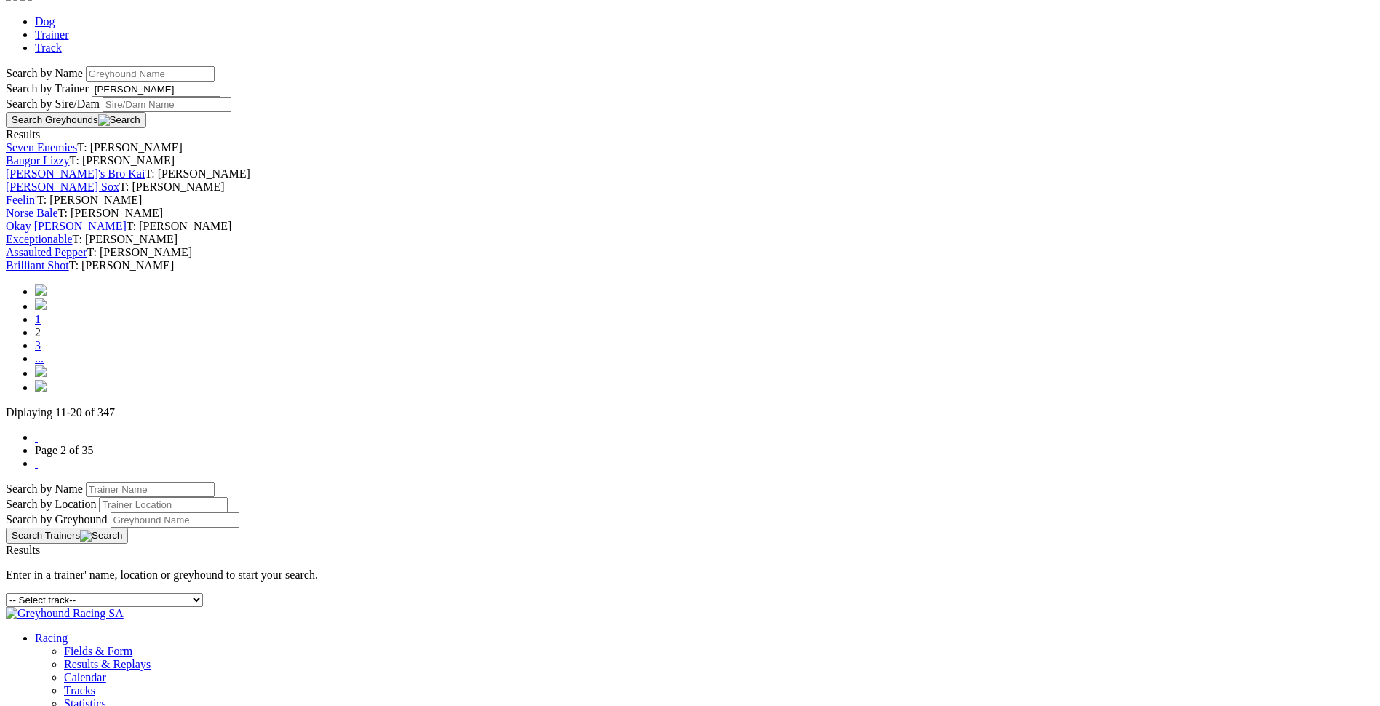
scroll to position [509, 0]
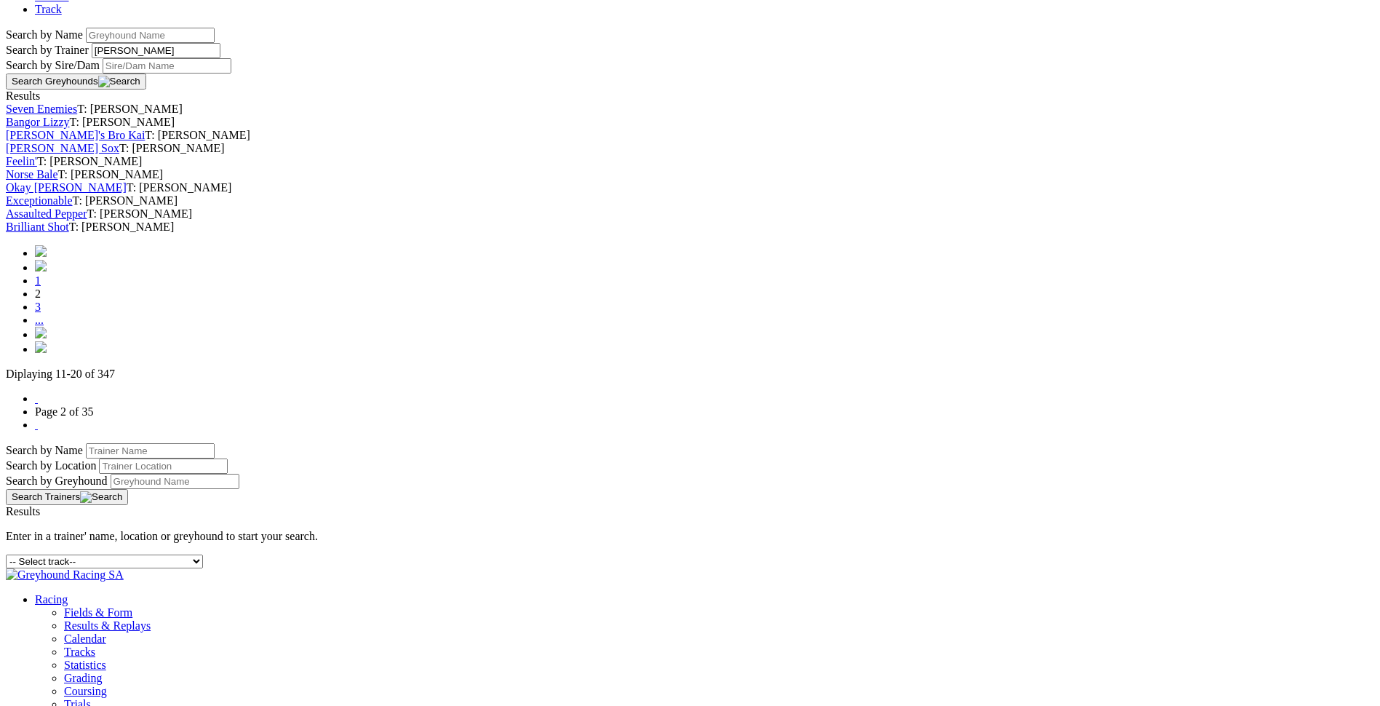
click at [87, 220] on link "Assaulted Pepper" at bounding box center [46, 213] width 81 height 12
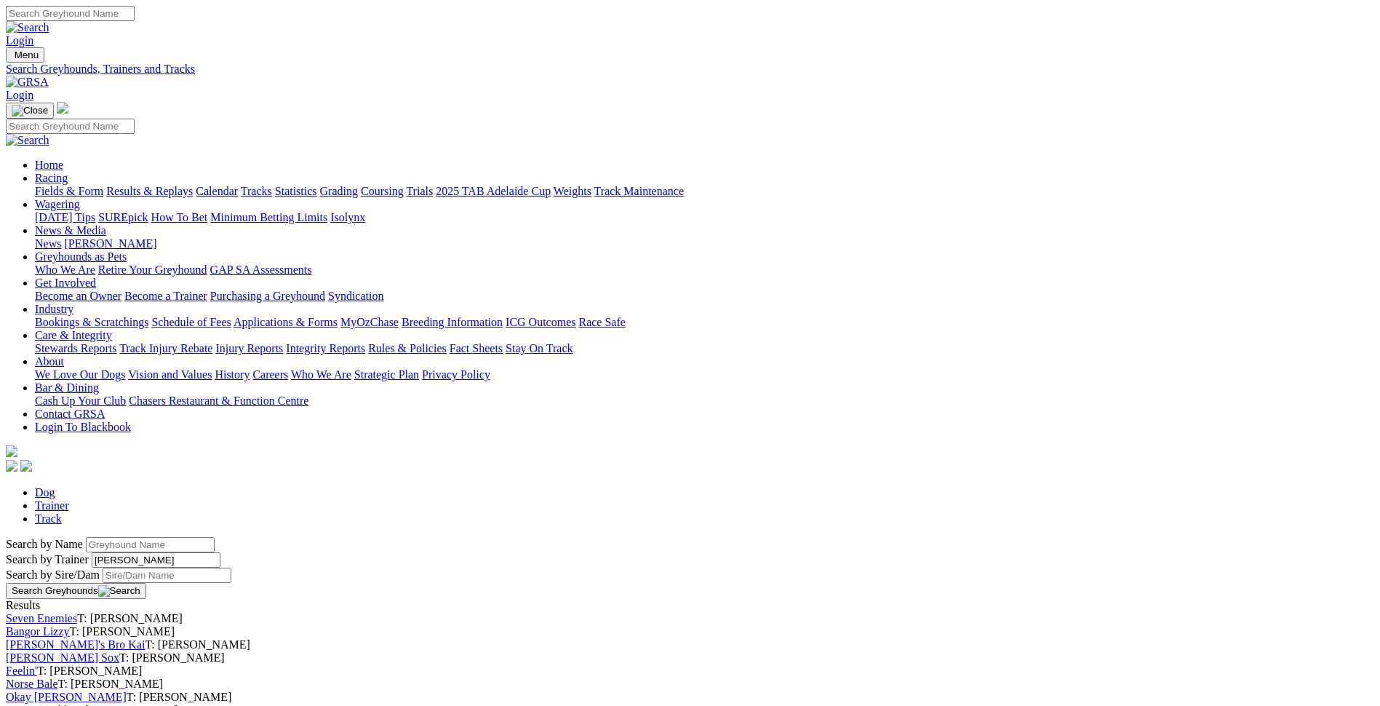
click at [69, 499] on link "Trainer" at bounding box center [52, 505] width 34 height 12
type input "jack trengove"
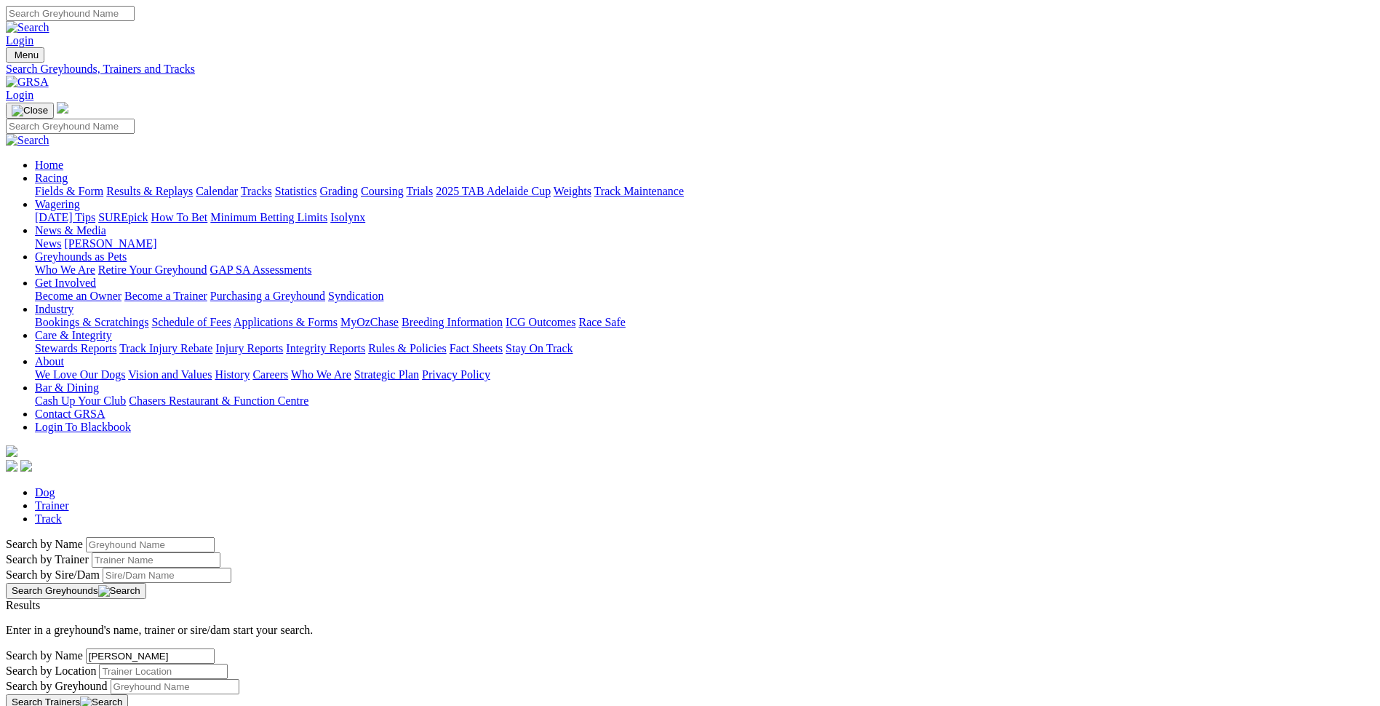
drag, startPoint x: 319, startPoint y: 246, endPoint x: 157, endPoint y: 232, distance: 162.8
type input "tim aloisi"
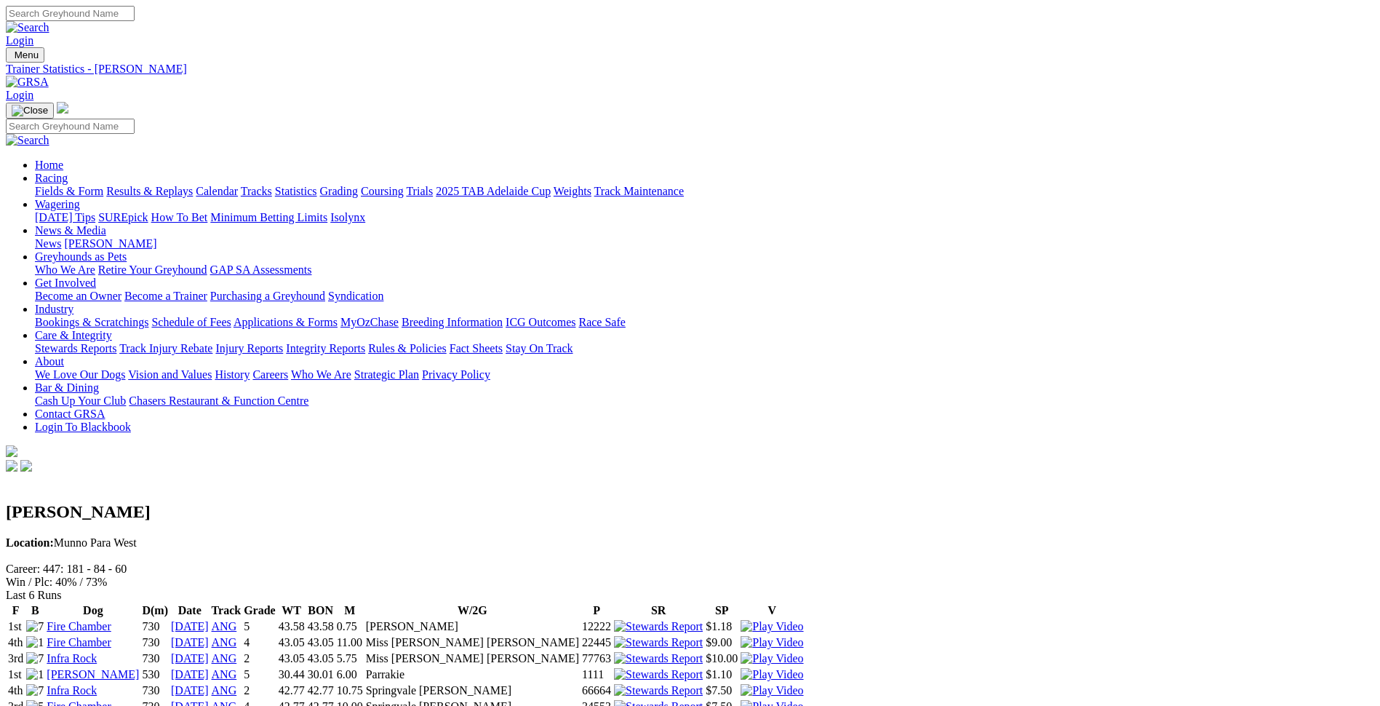
click at [272, 185] on link "Tracks" at bounding box center [256, 191] width 31 height 12
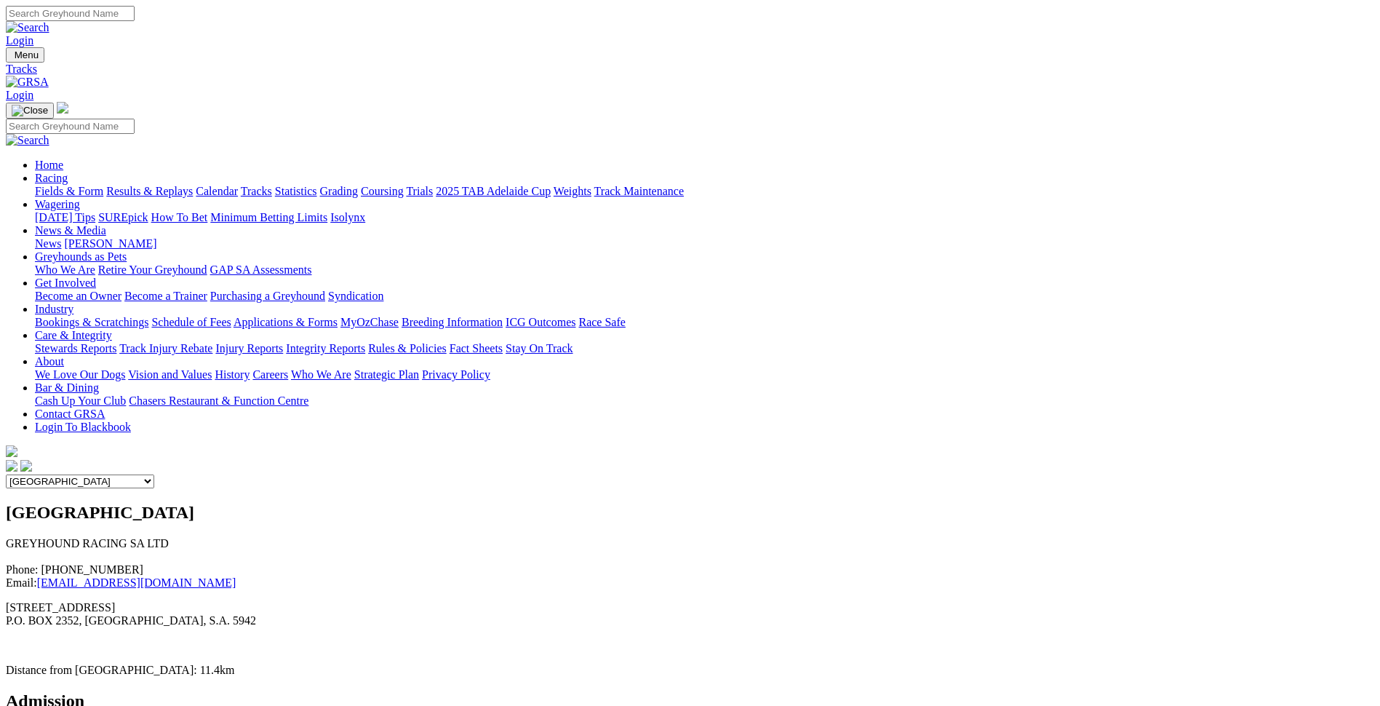
click at [404, 185] on link "Coursing" at bounding box center [382, 191] width 43 height 12
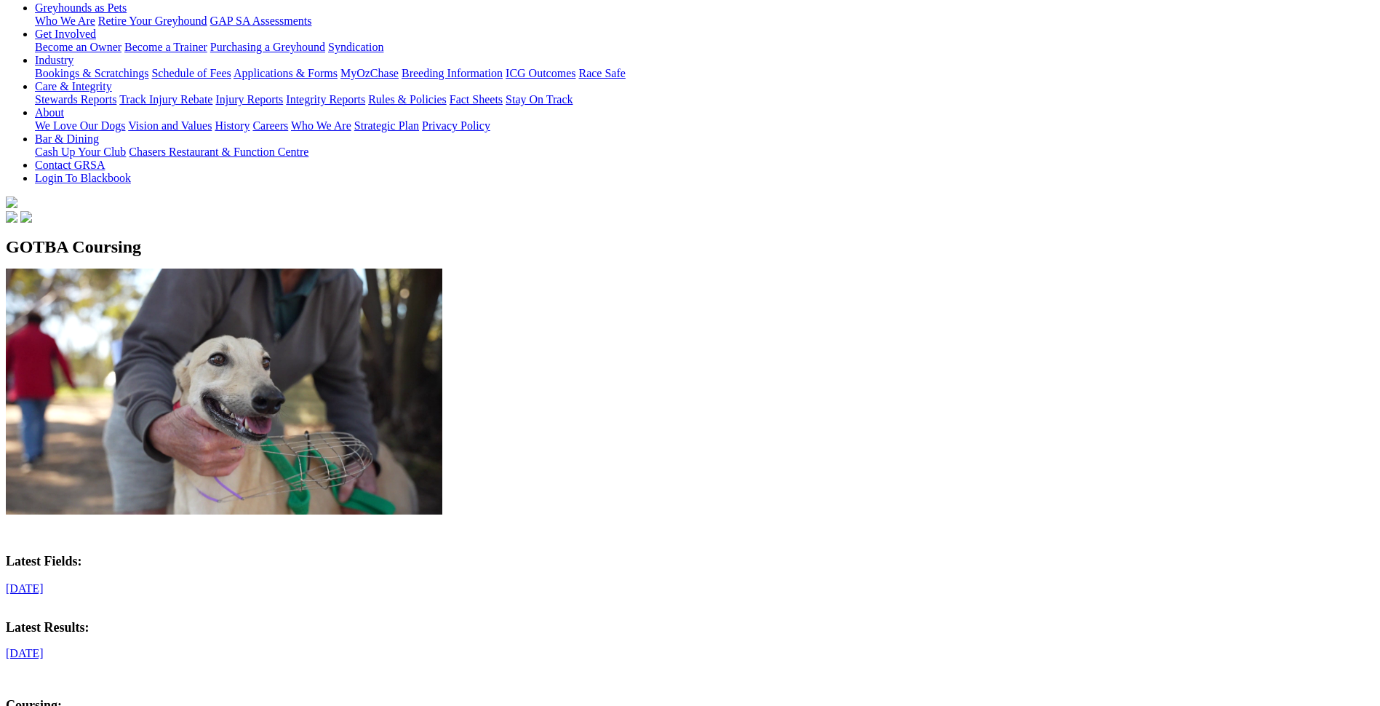
scroll to position [291, 0]
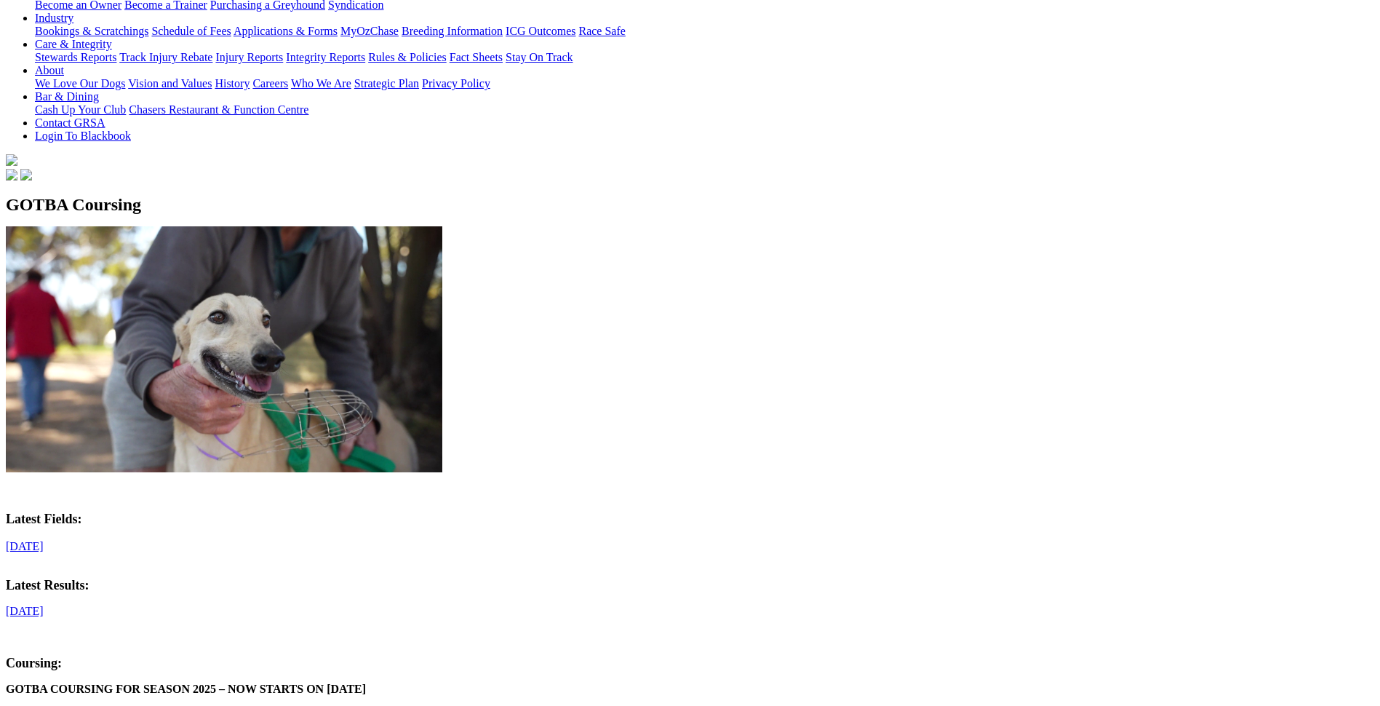
click at [44, 605] on link "[DATE]" at bounding box center [25, 611] width 38 height 12
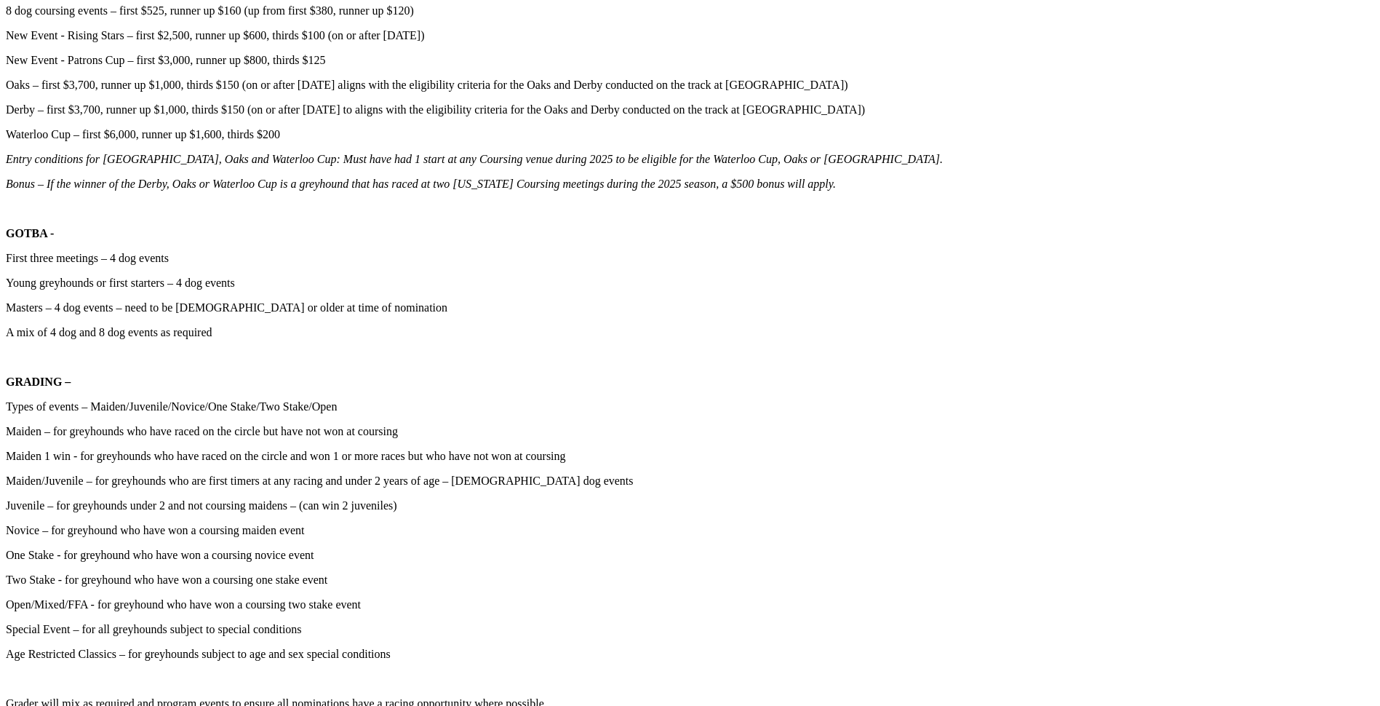
scroll to position [1382, 0]
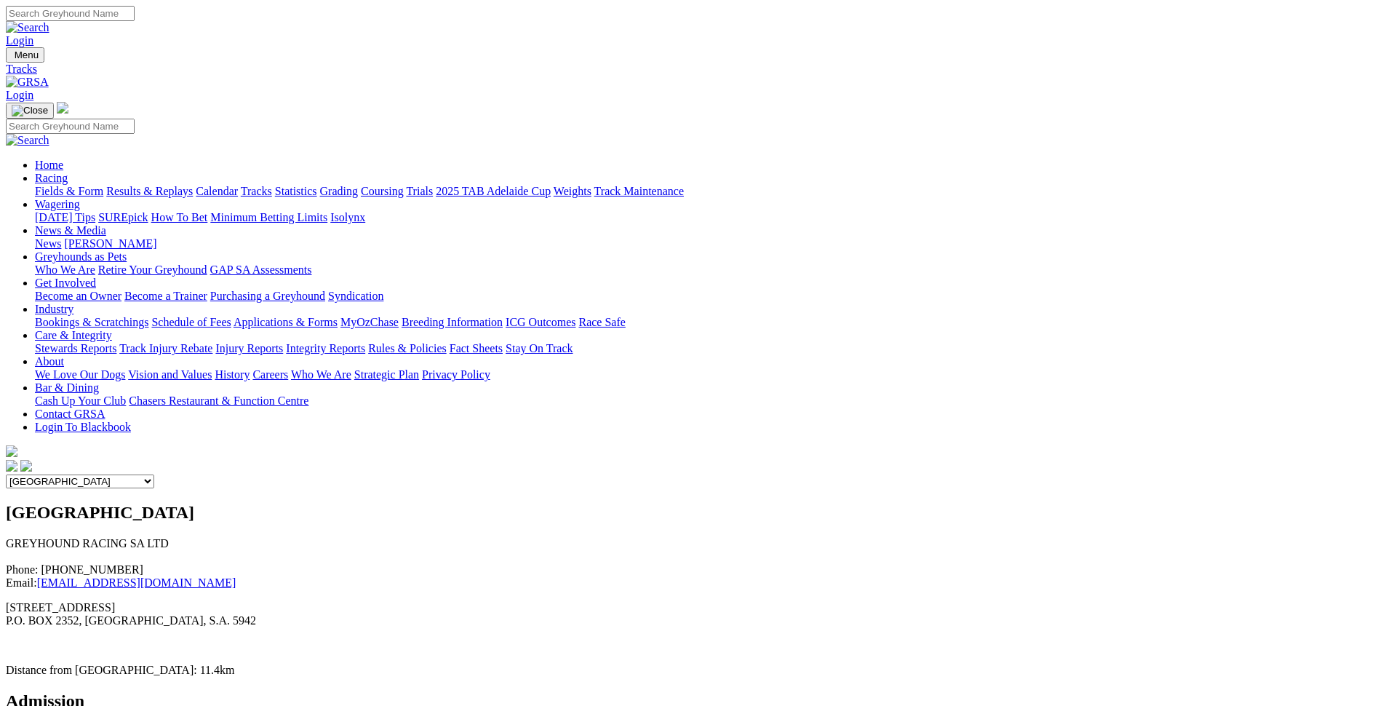
click at [103, 185] on link "Fields & Form" at bounding box center [69, 191] width 68 height 12
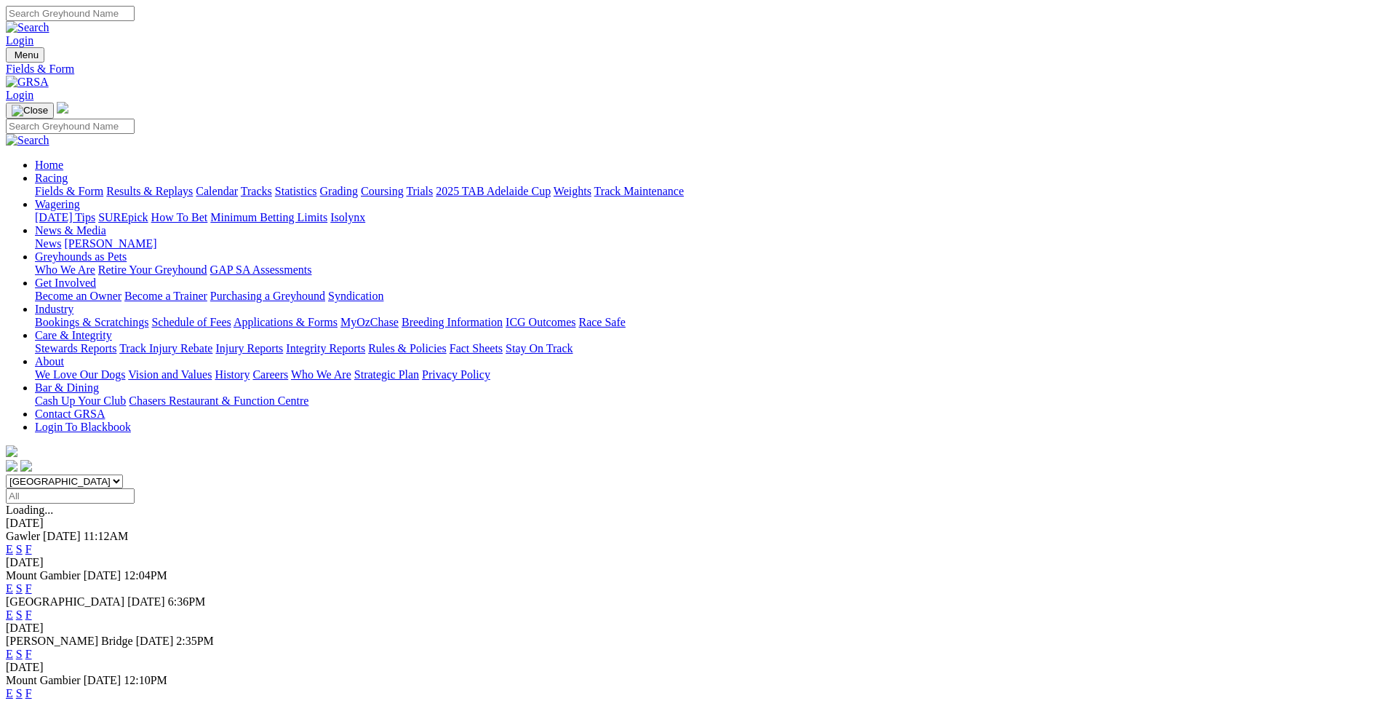
click at [32, 543] on link "F" at bounding box center [28, 549] width 7 height 12
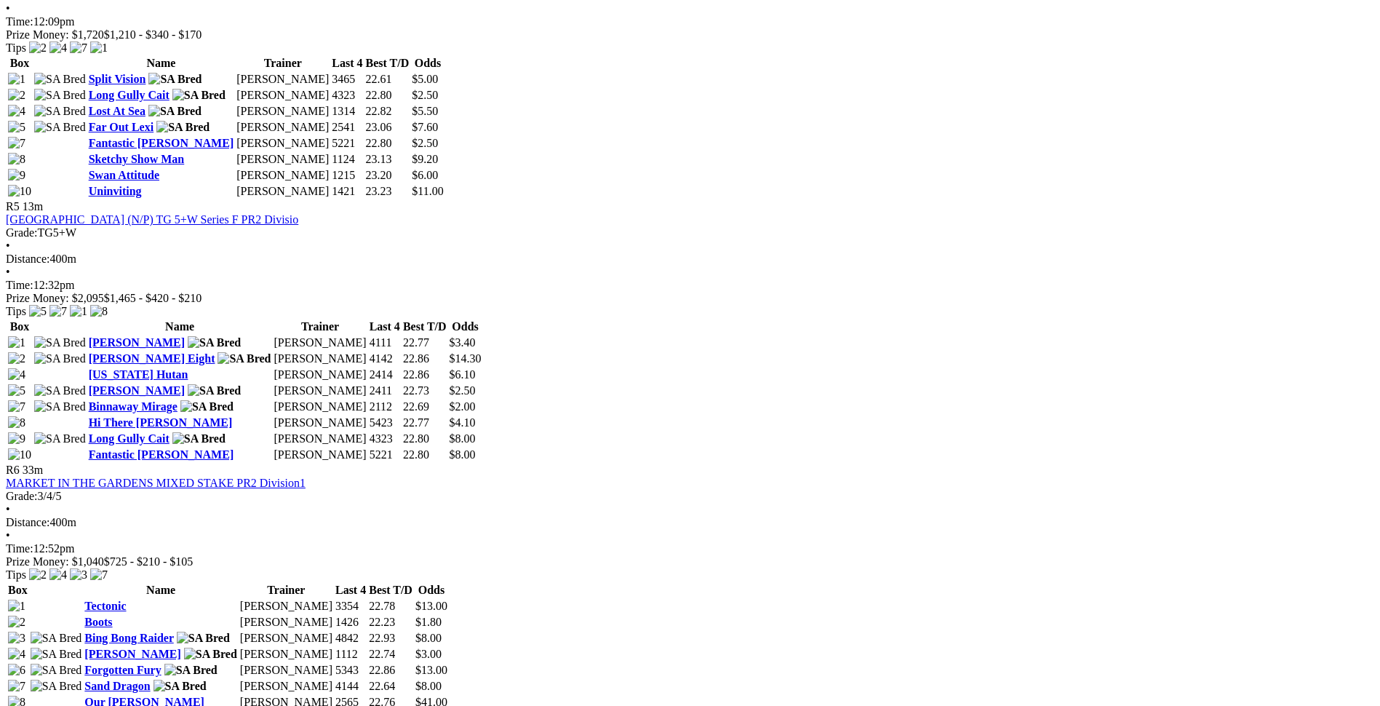
scroll to position [1528, 0]
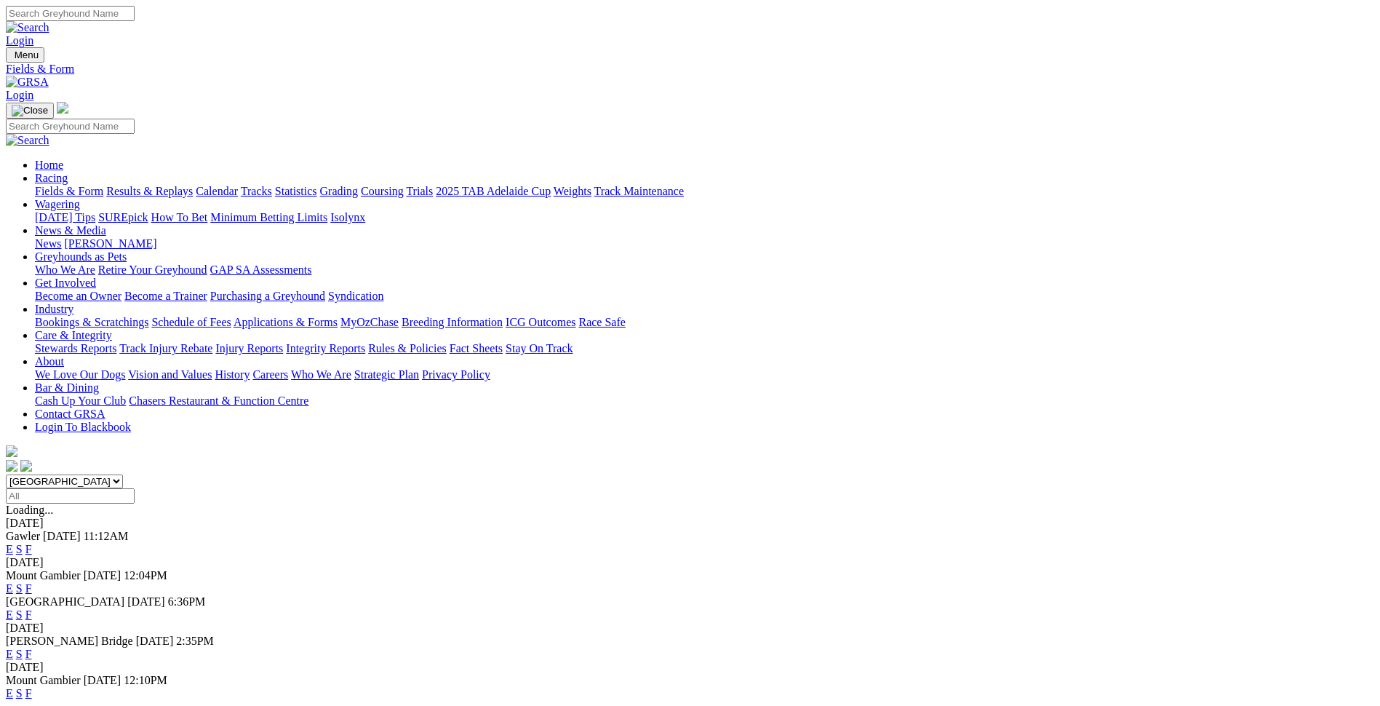
click at [32, 647] on link "F" at bounding box center [28, 653] width 7 height 12
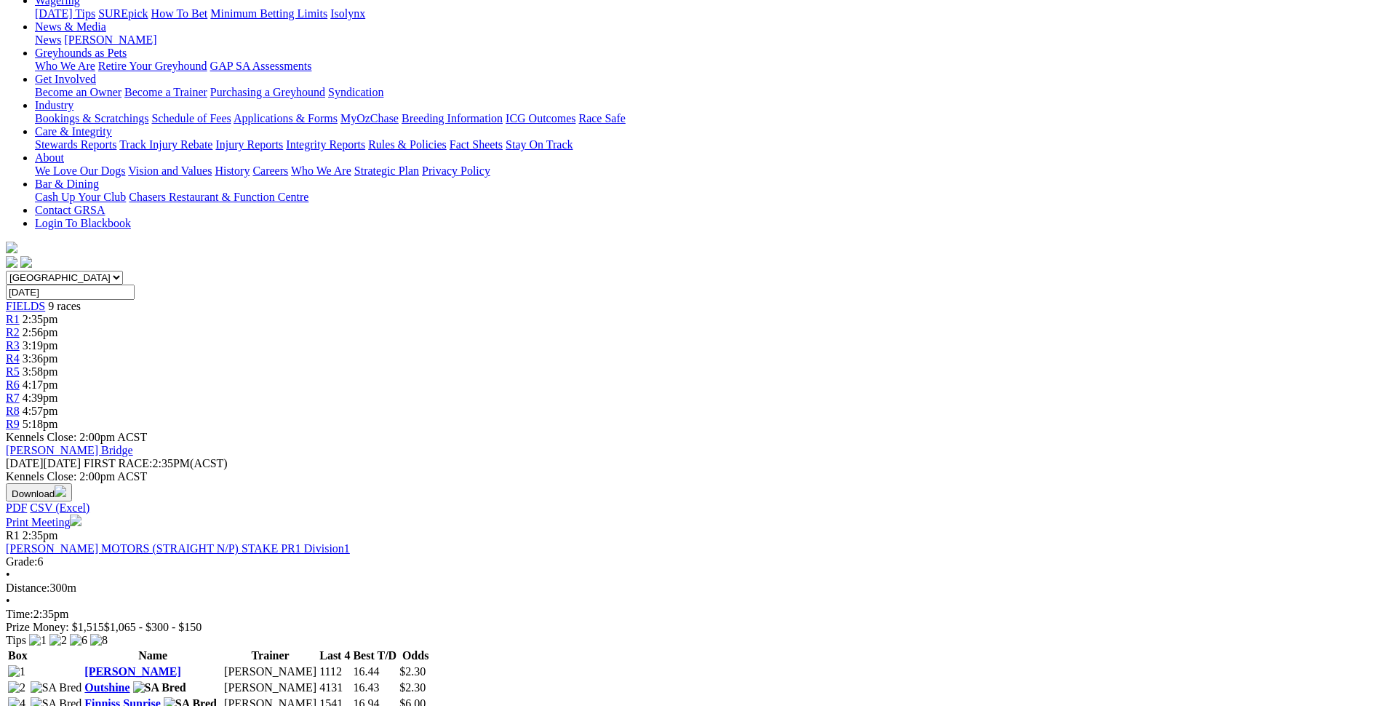
scroll to position [291, 0]
